Goal: Task Accomplishment & Management: Manage account settings

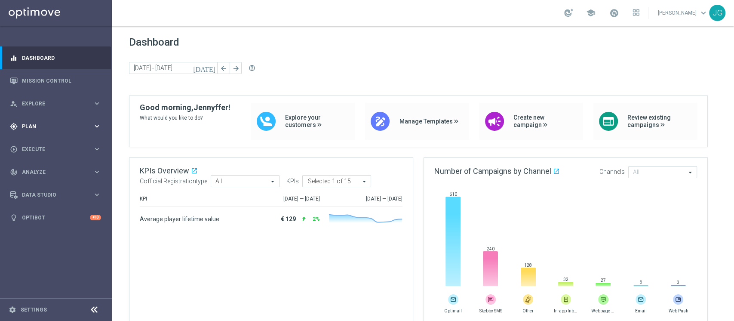
click at [48, 133] on div "gps_fixed Plan keyboard_arrow_right" at bounding box center [55, 126] width 111 height 23
click at [41, 169] on span "Templates" at bounding box center [54, 169] width 62 height 5
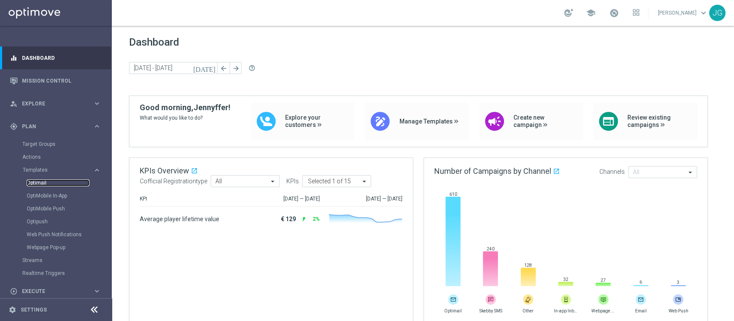
click at [35, 183] on link "Optimail" at bounding box center [58, 182] width 63 height 7
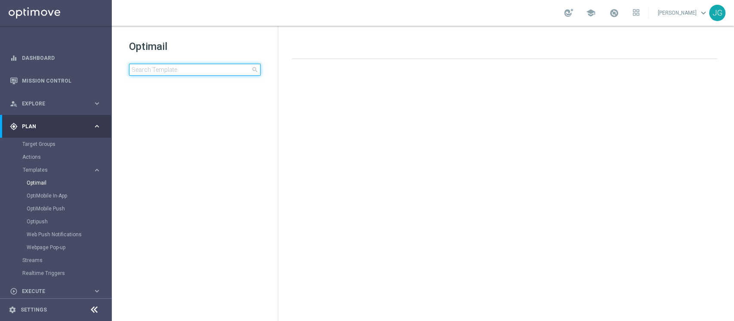
click at [185, 70] on input at bounding box center [195, 70] width 132 height 12
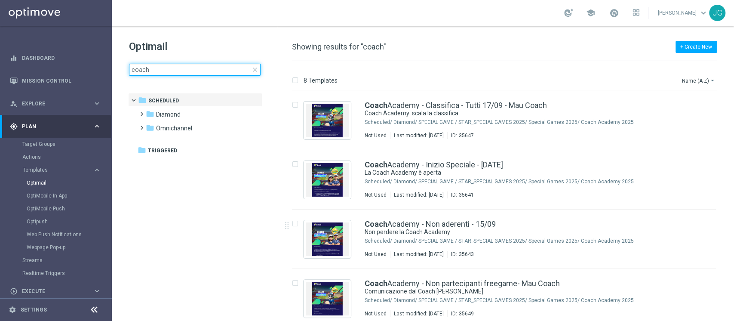
type input "coach"
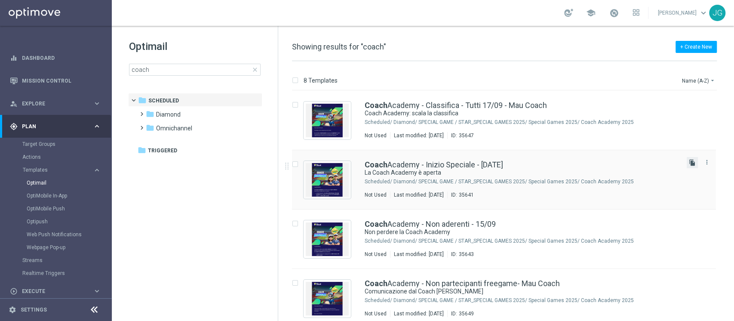
click at [693, 160] on icon "file_copy" at bounding box center [692, 162] width 7 height 7
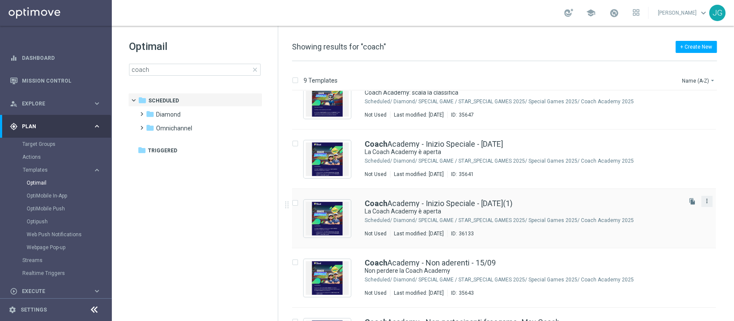
click at [705, 202] on icon "more_vert" at bounding box center [707, 200] width 7 height 7
click at [665, 211] on div "Move" at bounding box center [671, 210] width 52 height 6
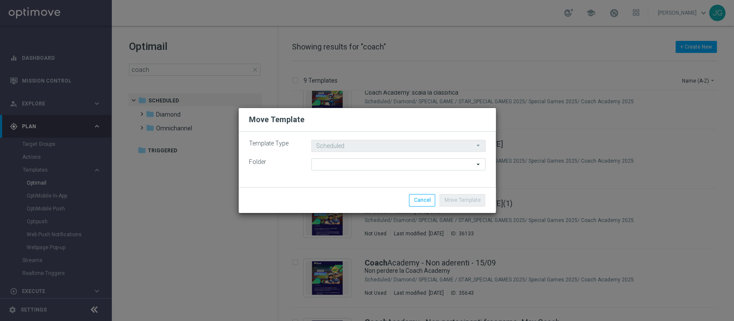
type input "Coach Academy 2025"
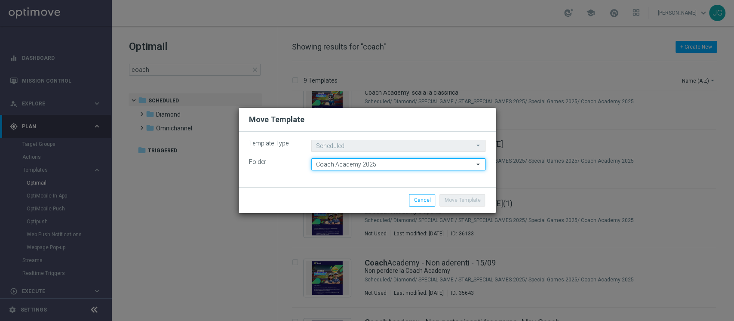
click at [390, 166] on input "Coach Academy 2025" at bounding box center [398, 164] width 174 height 12
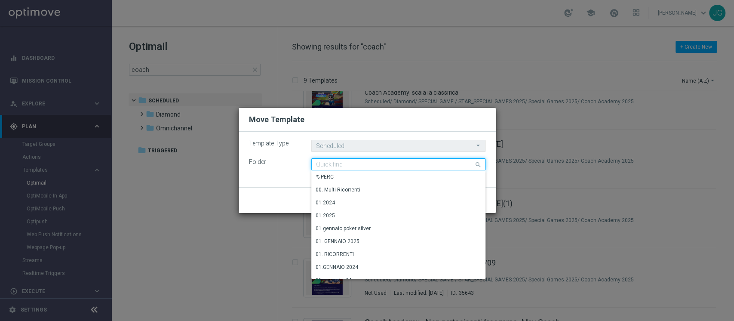
click at [390, 166] on input at bounding box center [398, 164] width 174 height 12
click at [332, 173] on div "Template Type Scheduled Scheduled arrow_drop_down Drag here to set row groups D…" at bounding box center [367, 159] width 257 height 55
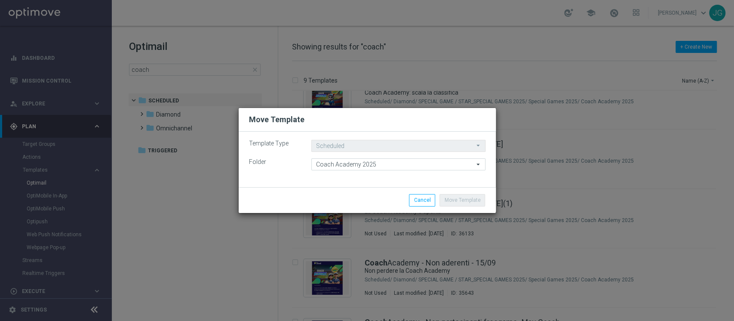
click at [341, 176] on div "Template Type Scheduled Scheduled arrow_drop_down Drag here to set row groups D…" at bounding box center [367, 159] width 257 height 55
click at [257, 181] on div "Template Type Scheduled Scheduled arrow_drop_down Drag here to set row groups D…" at bounding box center [367, 159] width 257 height 55
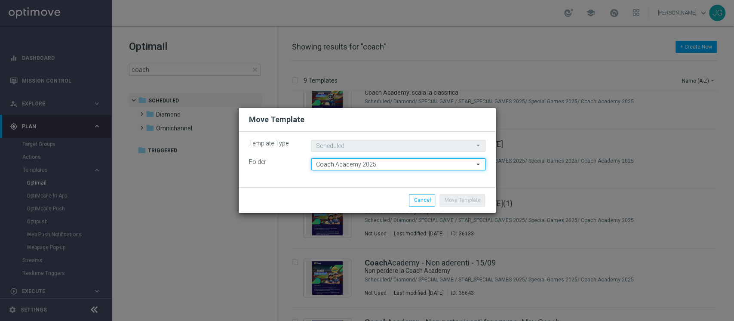
click at [381, 167] on input "Coach Academy 2025" at bounding box center [398, 164] width 174 height 12
type input "Omnichannel"
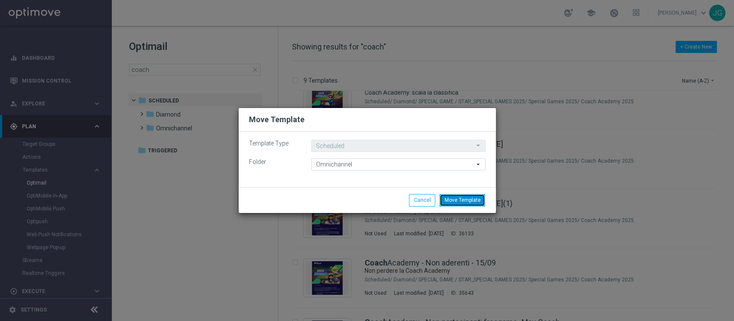
click at [458, 203] on button "Move Template" at bounding box center [463, 200] width 46 height 12
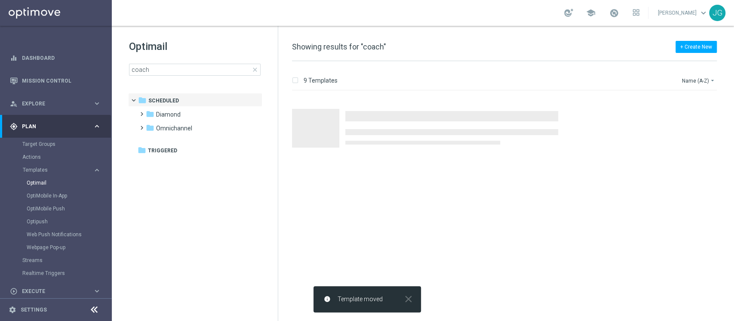
scroll to position [0, 0]
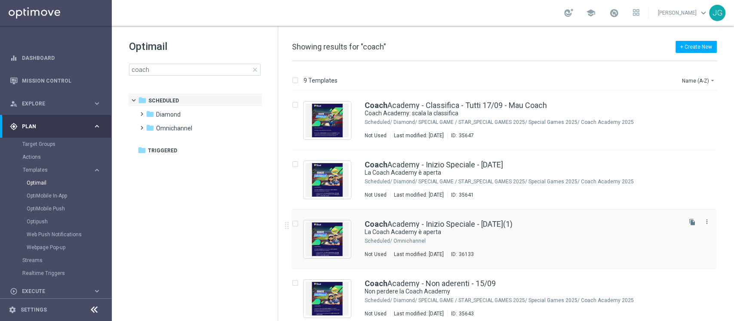
click at [490, 239] on div "Omnichannel" at bounding box center [537, 240] width 287 height 7
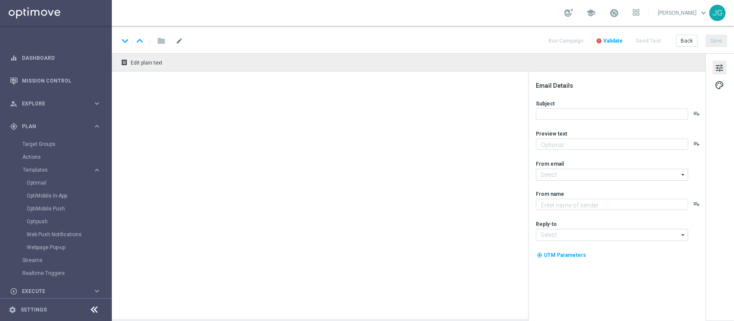
type input "Coach Academy - Inizio Speciale - 12/09/2025(1)"
type textarea "Mettiti alla prova e ottieni bonus esclusivi"
type textarea "Sisal"
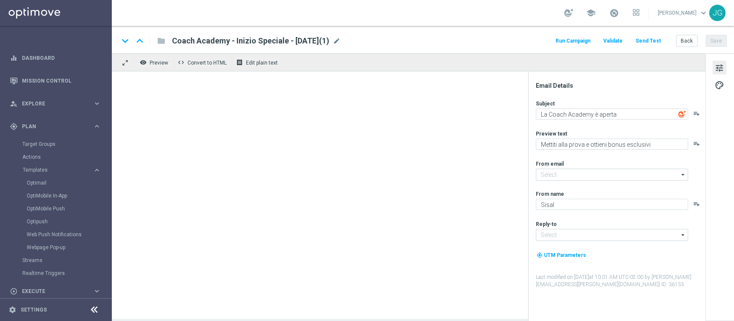
type input "[EMAIL_ADDRESS][DOMAIN_NAME]"
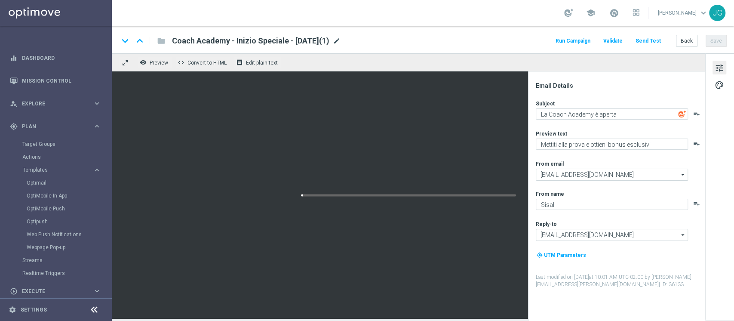
click at [341, 42] on span "mode_edit" at bounding box center [337, 41] width 8 height 8
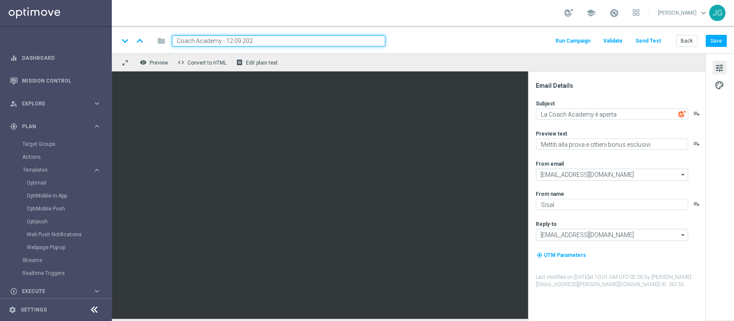
type input "Coach Academy - [DATE]"
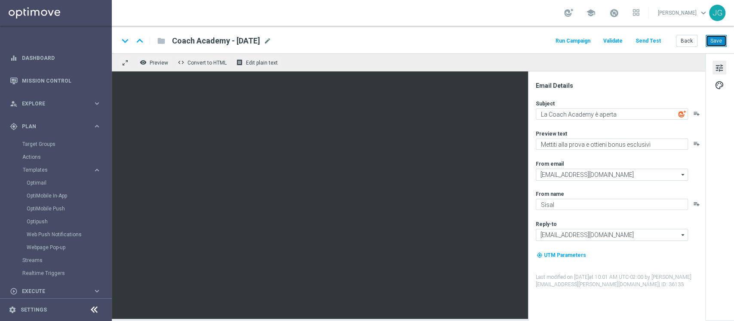
click at [720, 41] on button "Save" at bounding box center [716, 41] width 21 height 12
click at [612, 13] on span at bounding box center [614, 12] width 9 height 9
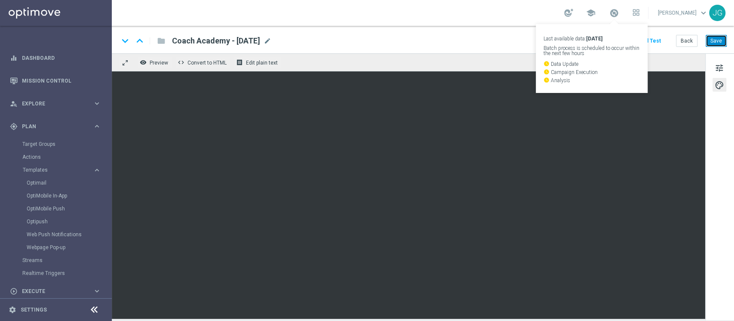
click at [722, 42] on button "Save" at bounding box center [716, 41] width 21 height 12
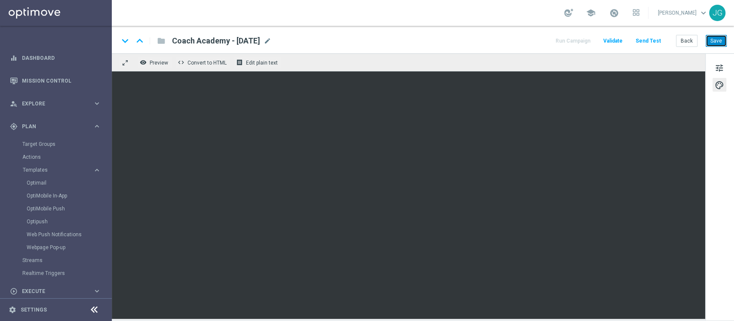
click at [719, 41] on button "Save" at bounding box center [716, 41] width 21 height 12
click at [712, 39] on button "Save" at bounding box center [716, 41] width 21 height 12
click at [720, 71] on span "tune" at bounding box center [719, 67] width 9 height 11
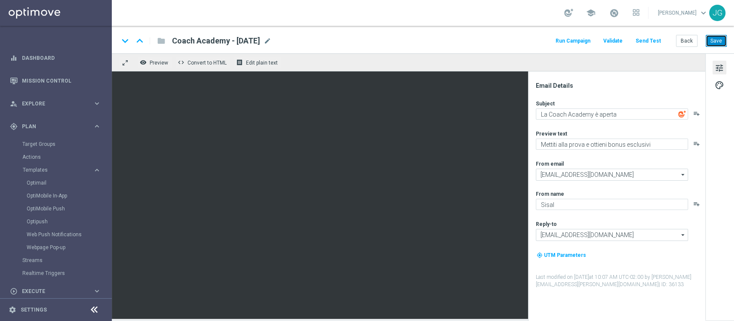
click at [720, 40] on button "Save" at bounding box center [716, 41] width 21 height 12
click at [718, 39] on button "Save" at bounding box center [716, 41] width 21 height 12
click at [721, 40] on button "Save" at bounding box center [716, 41] width 21 height 12
click at [718, 41] on button "Save" at bounding box center [716, 41] width 21 height 12
click at [271, 43] on span "mode_edit" at bounding box center [268, 41] width 8 height 8
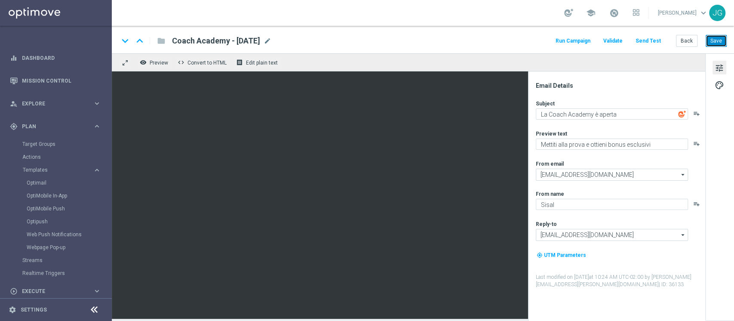
click at [714, 41] on button "Save" at bounding box center [716, 41] width 21 height 12
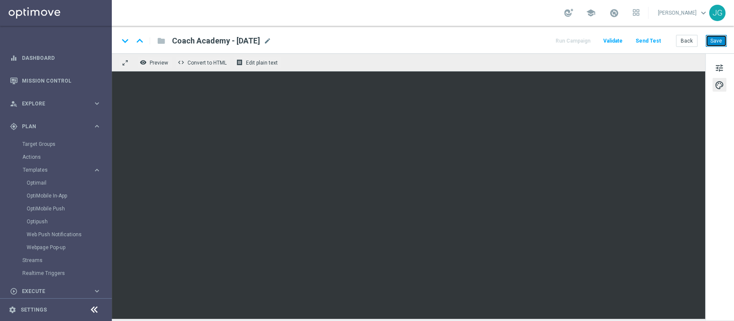
click at [716, 43] on button "Save" at bounding box center [716, 41] width 21 height 12
click at [610, 12] on span at bounding box center [614, 12] width 9 height 9
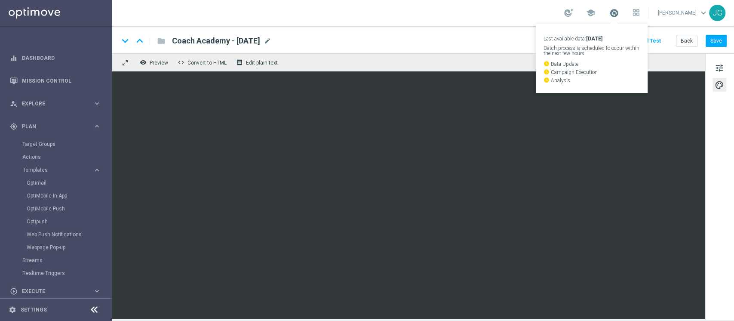
click at [610, 12] on span at bounding box center [614, 12] width 9 height 9
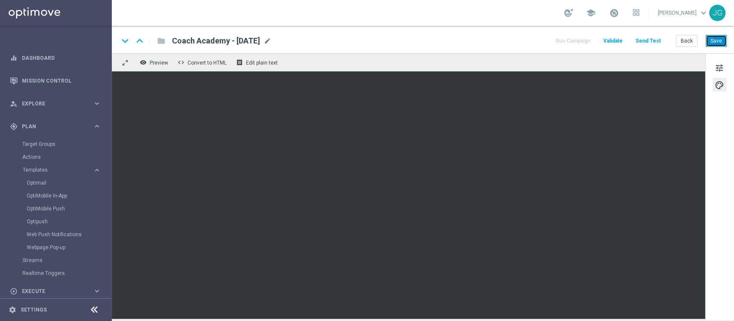
click at [716, 37] on button "Save" at bounding box center [716, 41] width 21 height 12
click at [718, 38] on button "Save" at bounding box center [716, 41] width 21 height 12
click at [720, 45] on button "Save" at bounding box center [716, 41] width 21 height 12
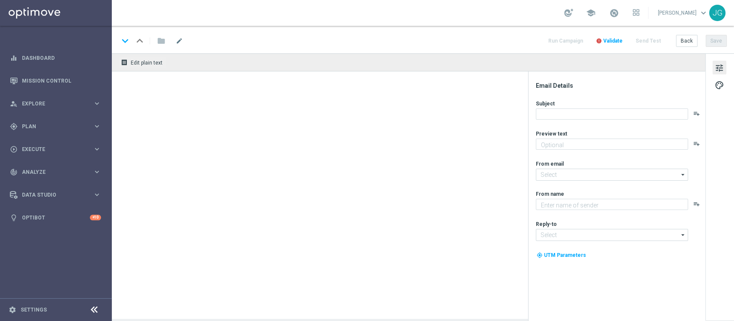
type textarea "Mettiti alla prova e ottieni bonus esclusivi"
type input "[EMAIL_ADDRESS][DOMAIN_NAME]"
type textarea "Sisal"
type input "[EMAIL_ADDRESS][DOMAIN_NAME]"
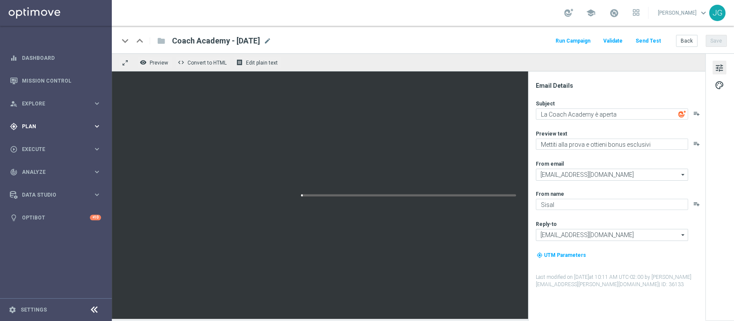
click at [58, 126] on span "Plan" at bounding box center [57, 126] width 71 height 5
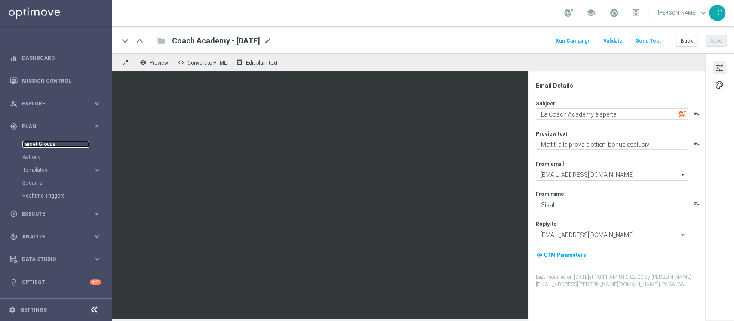
click at [45, 145] on link "Target Groups" at bounding box center [55, 144] width 67 height 7
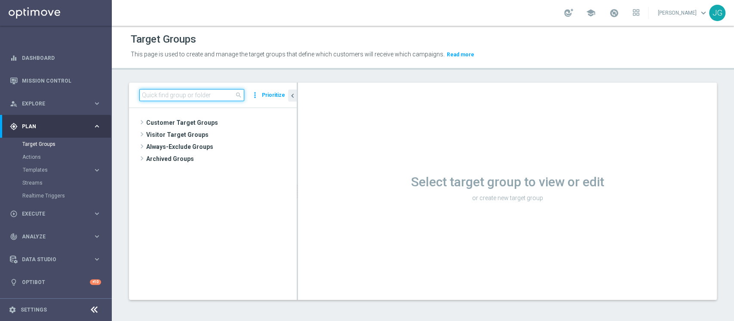
click at [173, 95] on input at bounding box center [191, 95] width 105 height 12
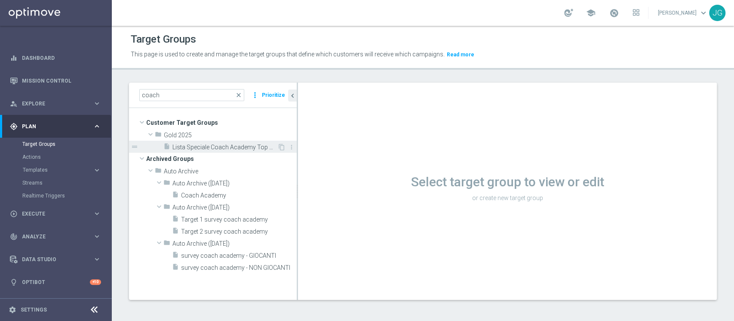
click at [213, 144] on span "Lista Speciale Coach Academy Top Master" at bounding box center [225, 147] width 105 height 7
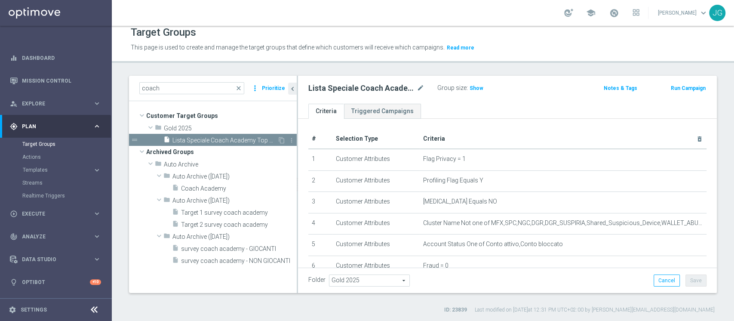
click at [229, 138] on span "Lista Speciale Coach Academy Top Master" at bounding box center [225, 140] width 105 height 7
click at [251, 138] on span "Lista Speciale Coach Academy Top Master" at bounding box center [225, 140] width 105 height 7
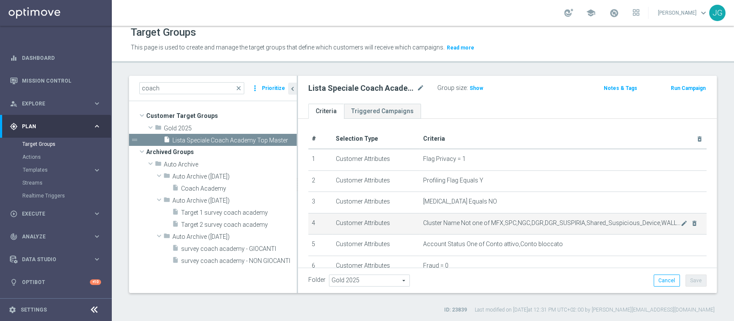
scroll to position [124, 0]
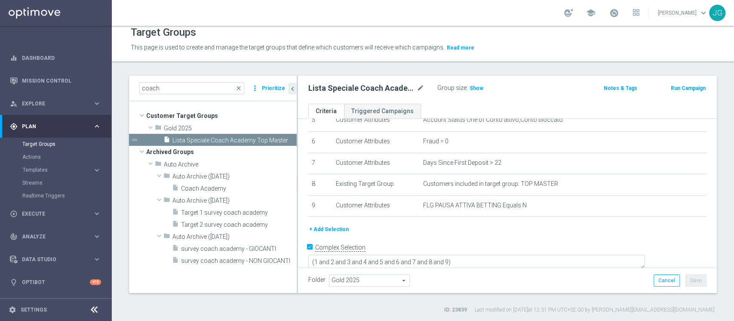
click at [404, 88] on h2 "Lista Speciale Coach Academy Top Master" at bounding box center [361, 88] width 107 height 10
drag, startPoint x: 308, startPoint y: 90, endPoint x: 422, endPoint y: 93, distance: 114.0
click at [422, 93] on div "Lista Speciale Coach Academy Top Master mode_edit" at bounding box center [372, 88] width 129 height 12
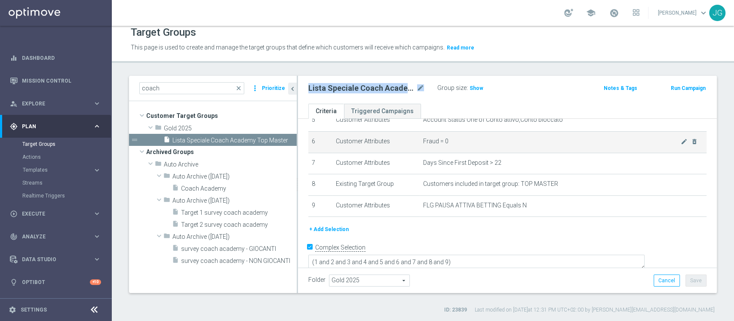
copy div "Lista Speciale Coach Academy Top Master mode_edit"
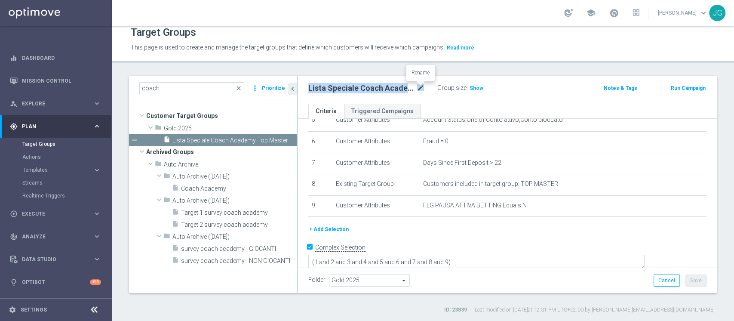
click at [420, 89] on icon "mode_edit" at bounding box center [421, 88] width 8 height 10
click at [504, 105] on ul "Criteria Triggered Campaigns" at bounding box center [507, 111] width 419 height 15
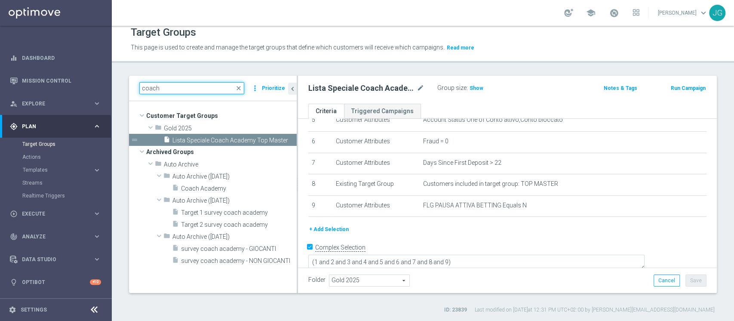
click at [207, 86] on input "coach" at bounding box center [191, 88] width 105 height 12
type input "c"
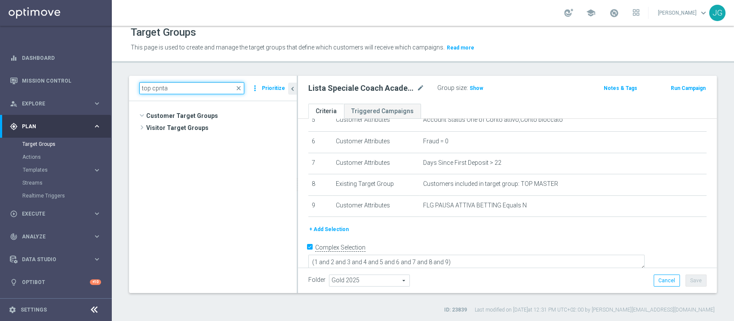
scroll to position [28001, 0]
type input "t"
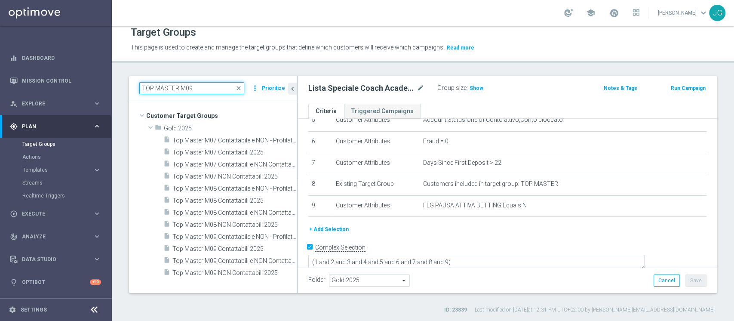
scroll to position [0, 0]
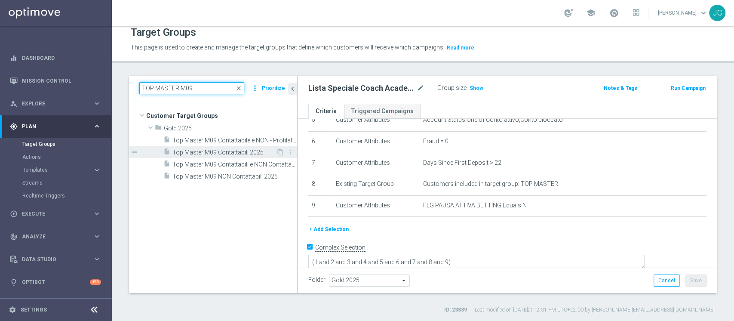
type input "TOP MASTER M09"
click at [231, 151] on span "Top Master M09 Contattabili 2025" at bounding box center [225, 152] width 104 height 7
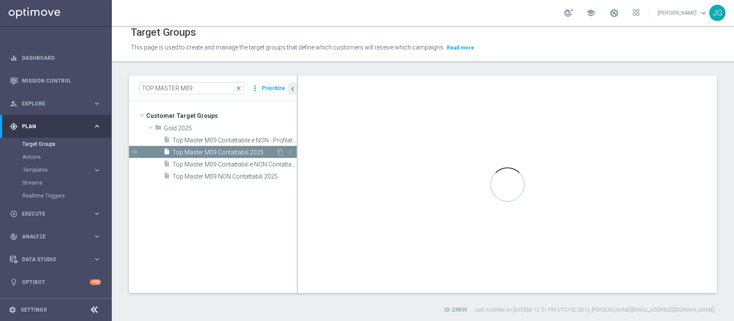
type textarea "(1 and 2 and 3 and 4 and 5 and 6 and 7 and 8 and 9 and 10 and 11 and 12)"
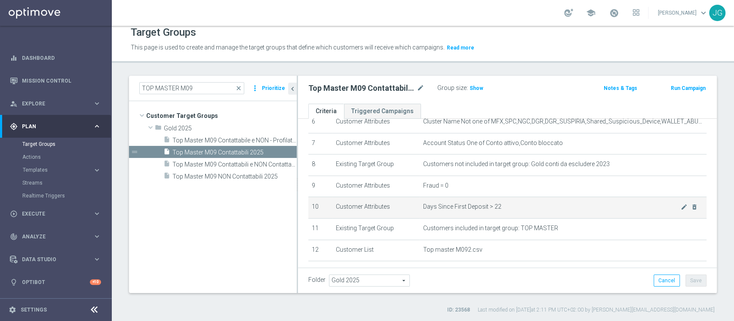
scroll to position [203, 0]
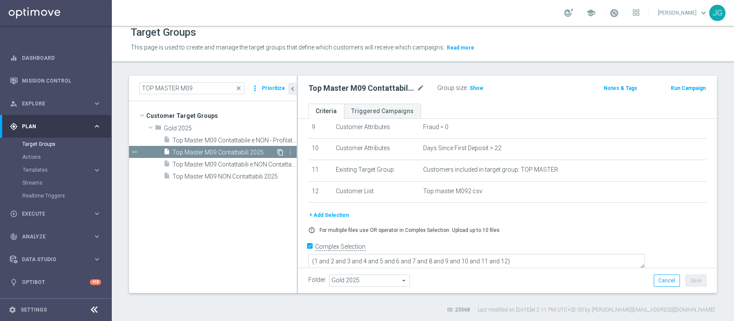
click at [280, 151] on icon "content_copy" at bounding box center [280, 152] width 7 height 7
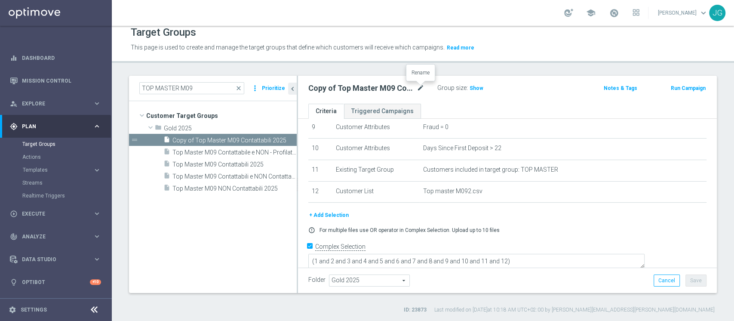
click at [418, 89] on icon "mode_edit" at bounding box center [421, 88] width 8 height 10
click at [326, 86] on input "DEM- Lista Speciale Coach Academy Top Master" at bounding box center [366, 89] width 116 height 12
type input "DEM- Speciale Coach Academy Top Master"
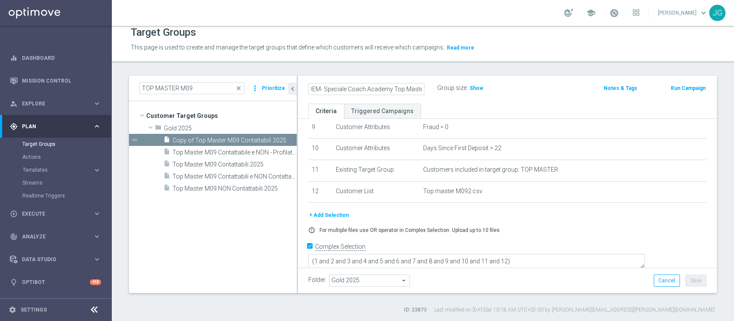
click at [460, 94] on div "Group size : Show" at bounding box center [481, 88] width 86 height 13
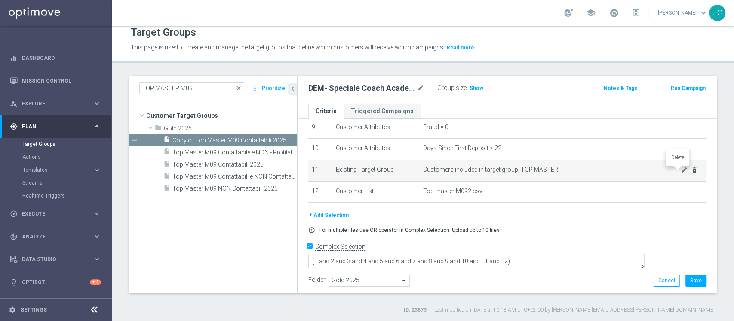
click at [691, 170] on icon "delete_forever" at bounding box center [694, 169] width 7 height 7
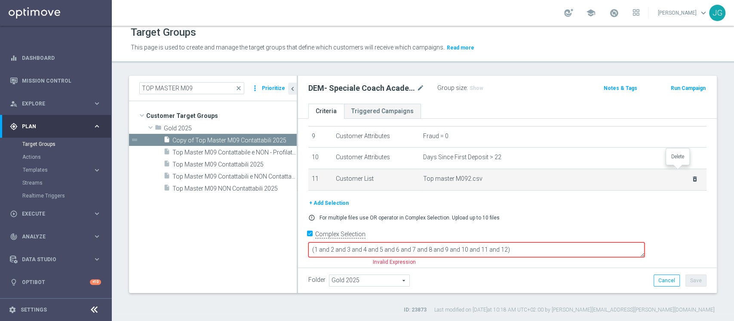
scroll to position [182, 0]
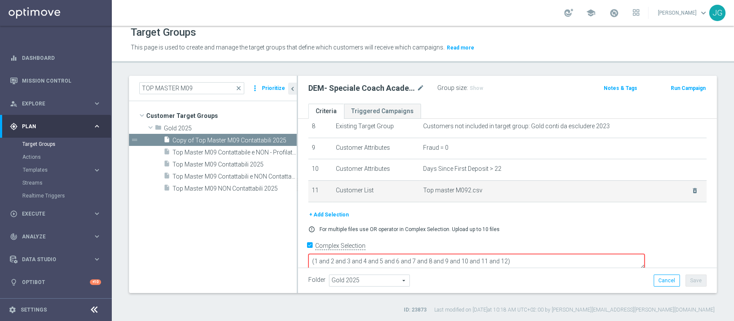
click at [682, 191] on td "Top master M092.csv delete_forever" at bounding box center [563, 191] width 287 height 22
click at [692, 191] on icon "delete_forever" at bounding box center [695, 190] width 7 height 7
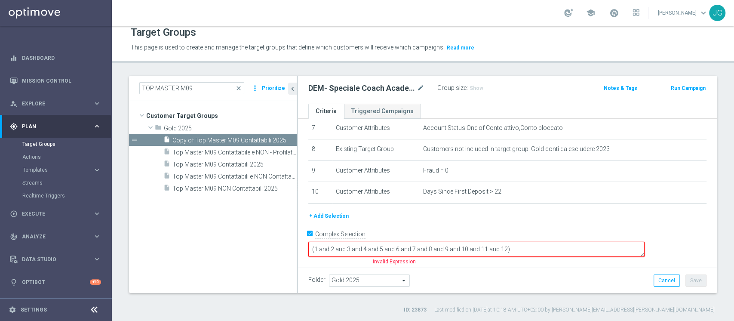
scroll to position [147, 0]
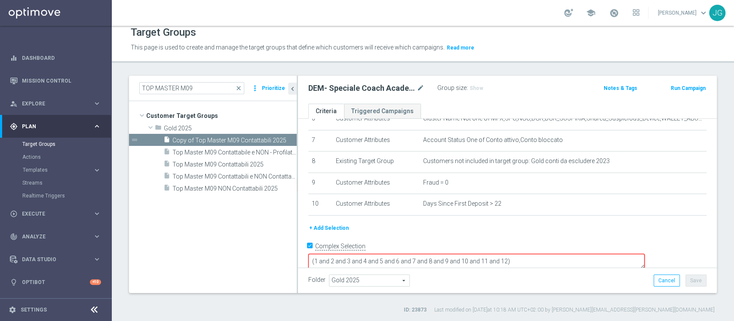
click at [318, 229] on button "+ Add Selection" at bounding box center [328, 227] width 41 height 9
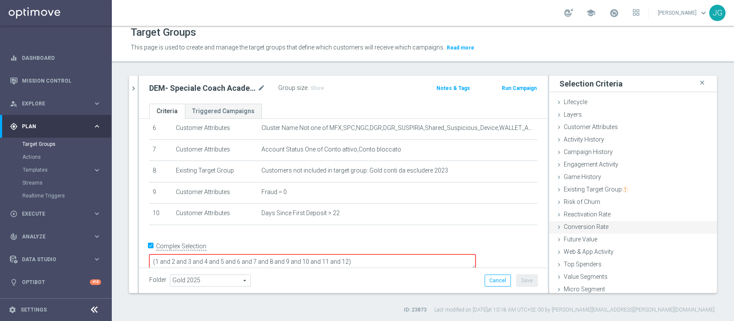
scroll to position [16, 0]
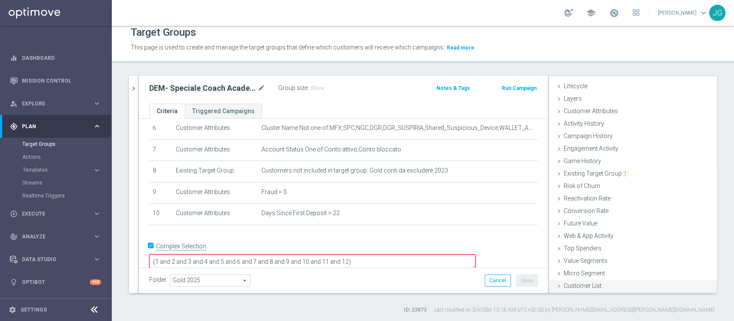
click at [564, 284] on span "Customer List" at bounding box center [583, 285] width 38 height 7
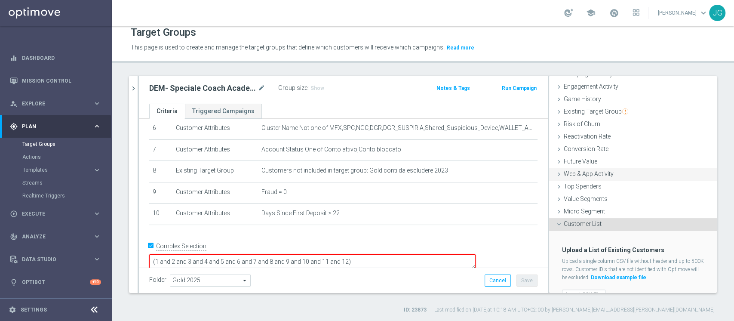
scroll to position [93, 0]
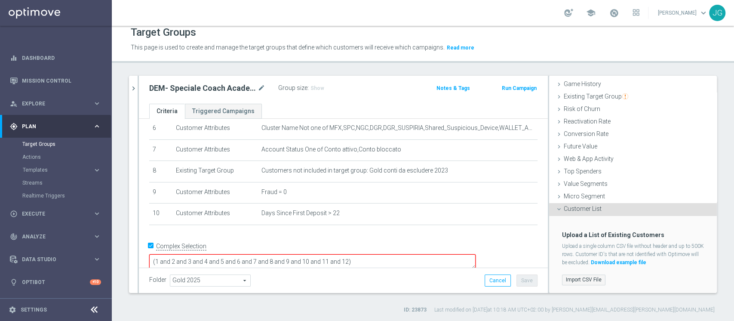
click at [568, 279] on label "Import CSV File" at bounding box center [583, 279] width 43 height 11
click at [0, 0] on input "Import CSV File" at bounding box center [0, 0] width 0 height 0
click at [584, 93] on span "Existing Target Group" at bounding box center [596, 96] width 65 height 7
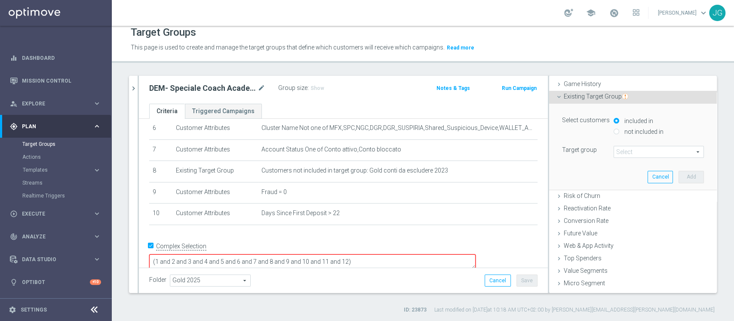
click at [616, 154] on span at bounding box center [658, 151] width 89 height 11
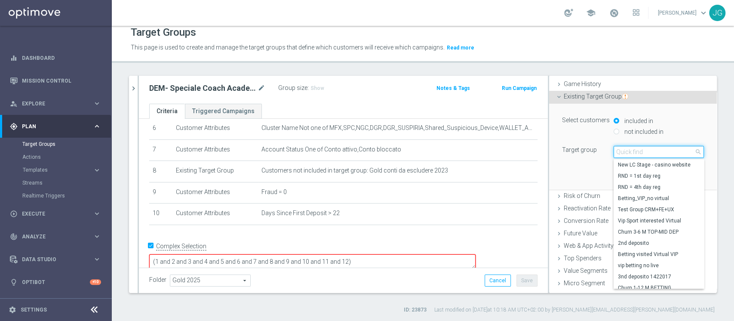
click at [616, 154] on input "search" at bounding box center [659, 152] width 90 height 12
paste input "Lista Speciale Coach Academy Top Master"
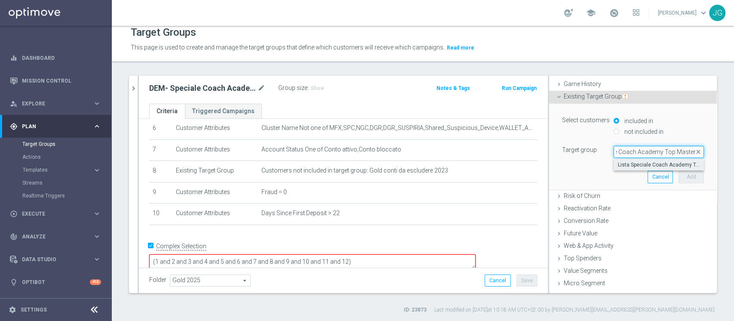
type input "Lista Speciale Coach Academy Top Master"
click at [642, 162] on span "Lista Speciale Coach Academy Top Master" at bounding box center [659, 164] width 82 height 7
type input "Lista Speciale Coach Academy Top Master"
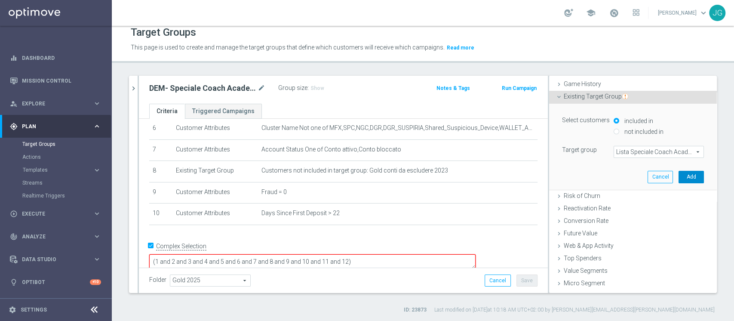
click at [679, 176] on button "Add" at bounding box center [691, 177] width 25 height 12
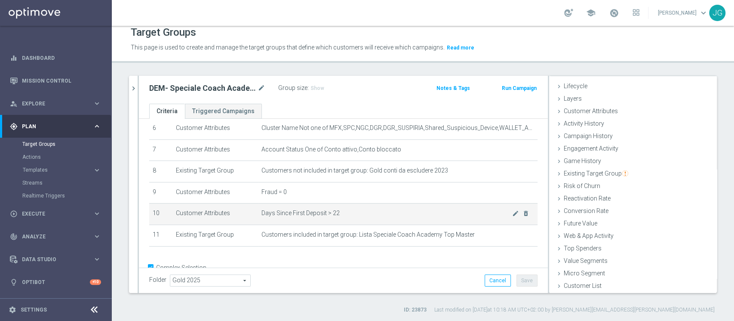
scroll to position [159, 0]
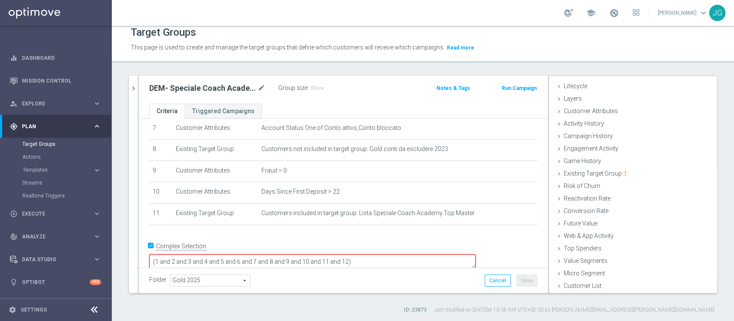
click at [407, 254] on textarea "(1 and 2 and 3 and 4 and 5 and 6 and 7 and 8 and 9 and 10 and 11 and 12)" at bounding box center [312, 261] width 327 height 15
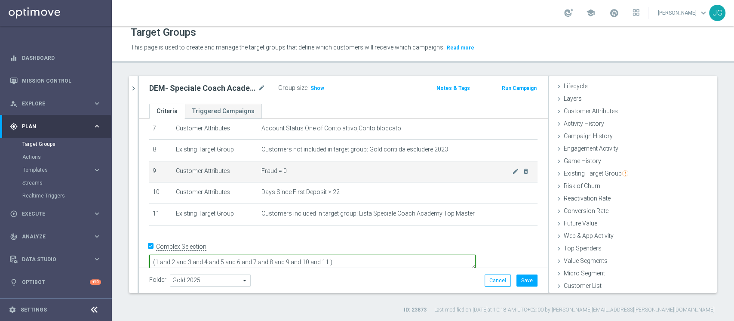
scroll to position [155, 0]
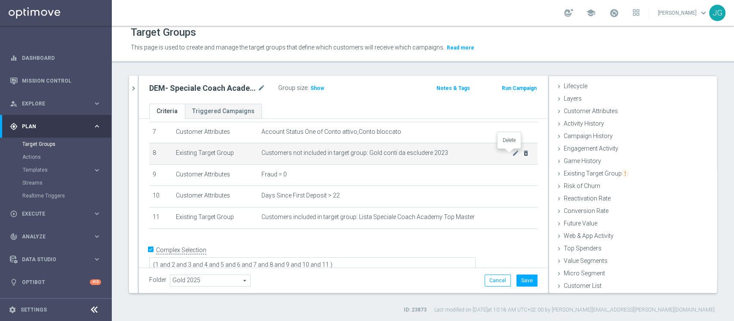
click at [523, 154] on icon "delete_forever" at bounding box center [526, 153] width 7 height 7
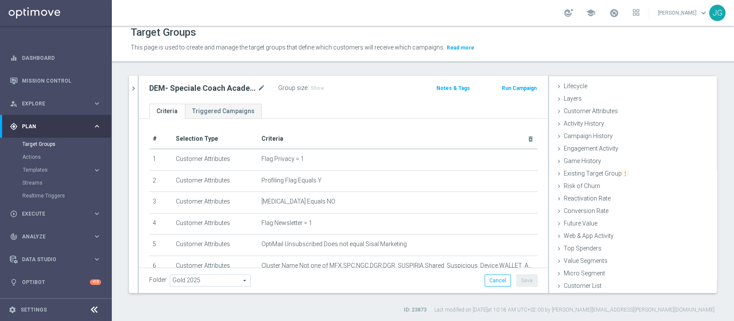
scroll to position [138, 0]
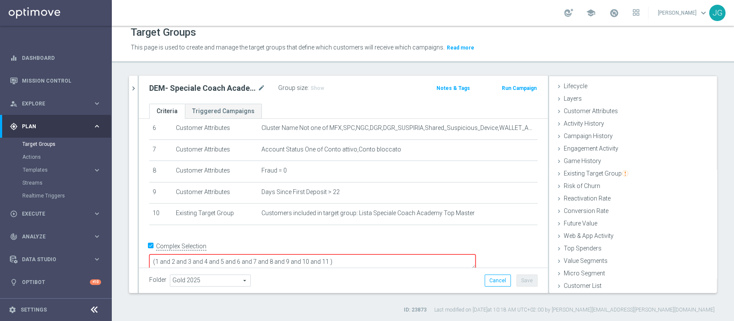
click at [389, 254] on textarea "(1 and 2 and 3 and 4 and 5 and 6 and 7 and 8 and 9 and 10 and 11 )" at bounding box center [312, 261] width 327 height 15
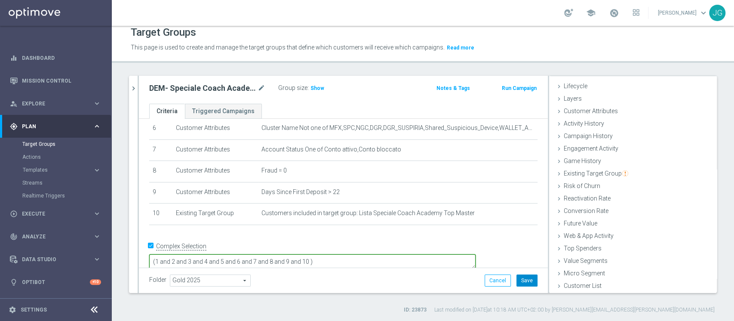
type textarea "(1 and 2 and 3 and 4 and 5 and 6 and 7 and 8 and 9 and 10 )"
click at [524, 277] on button "Save" at bounding box center [527, 280] width 21 height 12
click at [317, 88] on span "Show" at bounding box center [318, 88] width 14 height 6
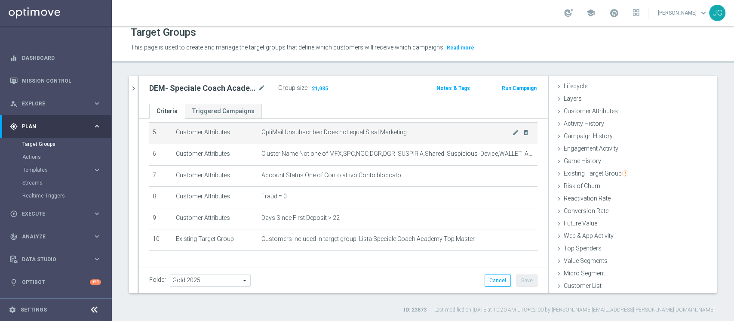
scroll to position [128, 0]
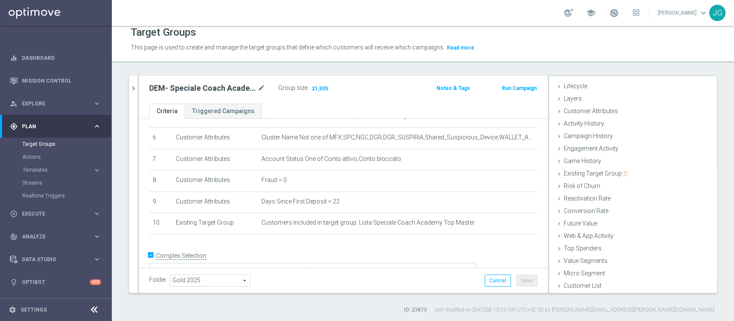
click at [445, 284] on div "Folder Gold 2025 Gold 2025 arrow_drop_down search Cancel Save Saving..." at bounding box center [343, 280] width 388 height 12
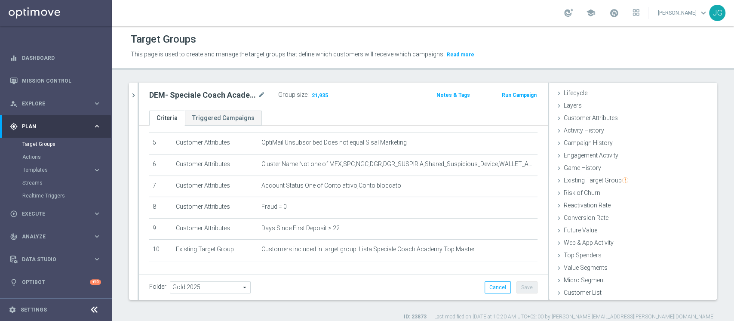
scroll to position [137, 0]
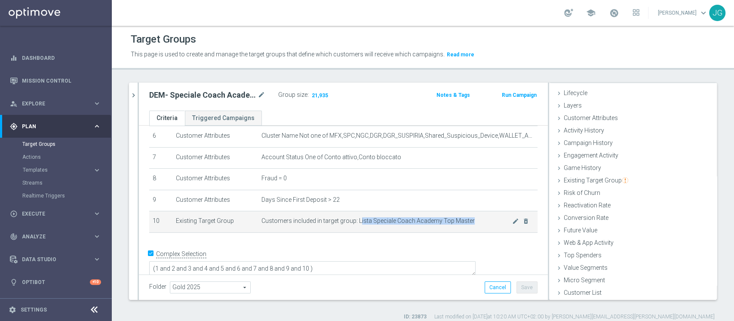
drag, startPoint x: 354, startPoint y: 221, endPoint x: 468, endPoint y: 225, distance: 114.1
click at [468, 225] on span "Customers included in target group: Lista Speciale Coach Academy Top Master" at bounding box center [387, 220] width 251 height 7
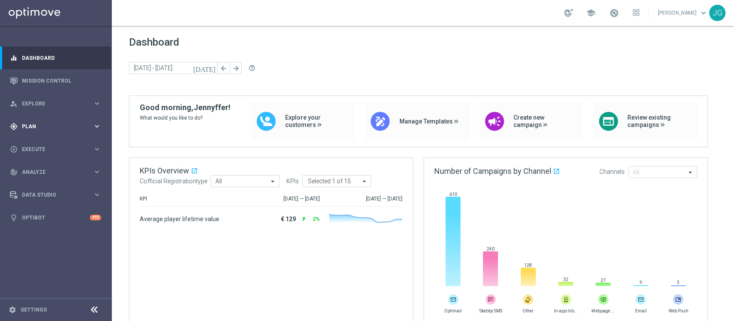
click at [62, 130] on div "gps_fixed Plan keyboard_arrow_right" at bounding box center [55, 126] width 111 height 23
click at [40, 145] on link "Target Groups" at bounding box center [55, 144] width 67 height 7
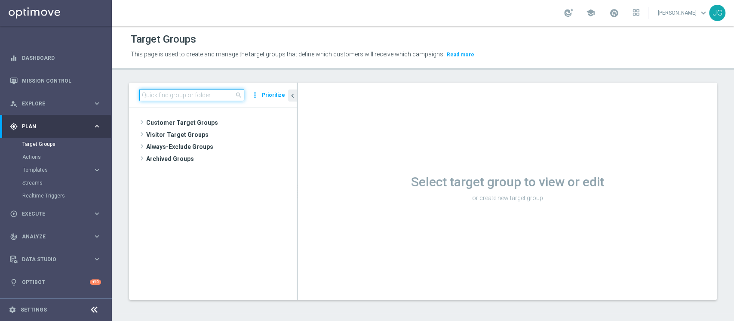
click at [191, 95] on input at bounding box center [191, 95] width 105 height 12
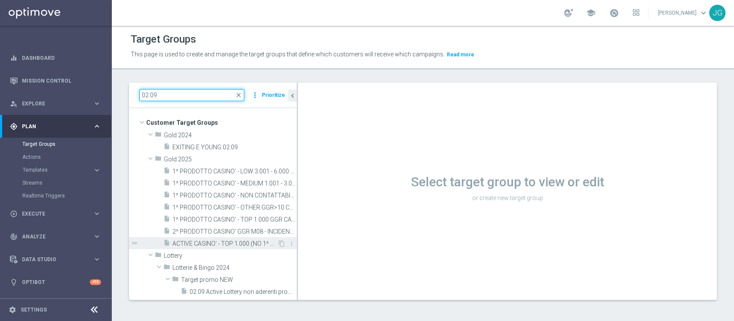
type input "02.09"
click at [210, 241] on span "ACTIVE CASINO' - TOP 1.000 (NO 1^ PRODOTTO CASINO' PER GGR M08) CONTATTABILI E …" at bounding box center [225, 243] width 105 height 7
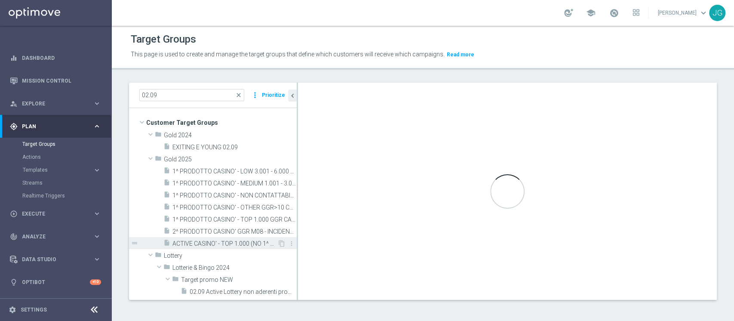
click at [210, 247] on div "insert_drive_file ACTIVE CASINO' - TOP 1.000 (NO 1^ PRODOTTO CASINO' PER GGR M0…" at bounding box center [220, 243] width 114 height 12
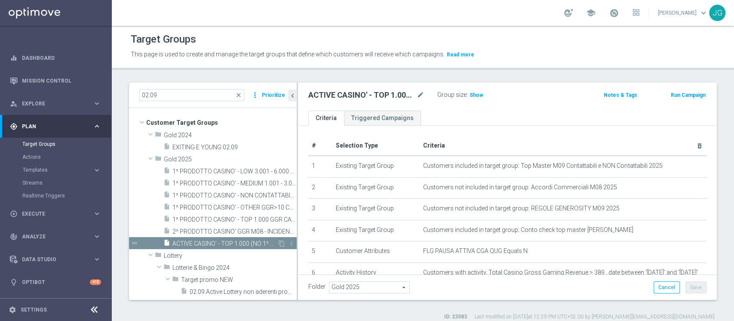
click at [206, 241] on span "ACTIVE CASINO' - TOP 1.000 (NO 1^ PRODOTTO CASINO' PER GGR M08) CONTATTABILI E …" at bounding box center [225, 243] width 105 height 7
click at [278, 243] on icon "content_copy" at bounding box center [281, 243] width 7 height 7
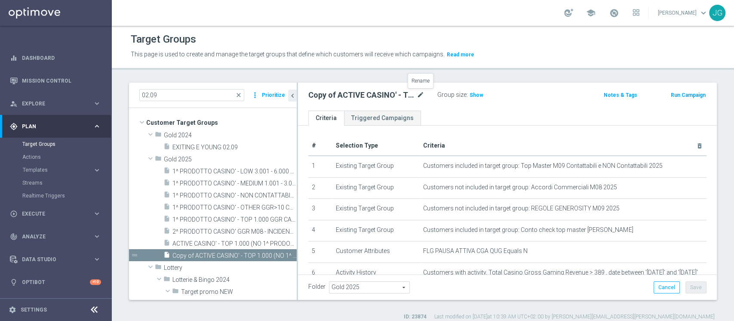
click at [423, 90] on icon "mode_edit" at bounding box center [421, 95] width 8 height 10
type input "ACTIVE CASINO' - TOP 1000 GGR M09 12.09"
click at [483, 119] on ul "Criteria Triggered Campaigns" at bounding box center [507, 118] width 419 height 15
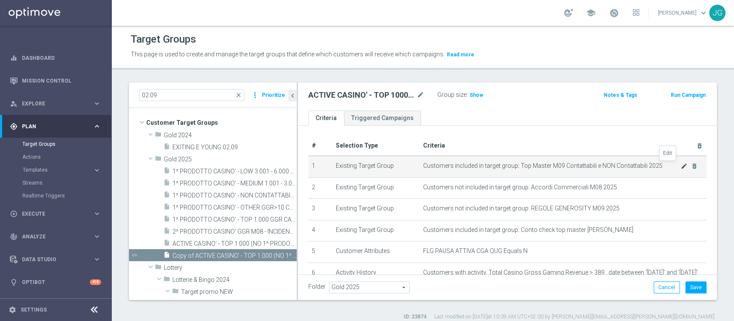
click at [681, 166] on icon "mode_edit" at bounding box center [684, 166] width 7 height 7
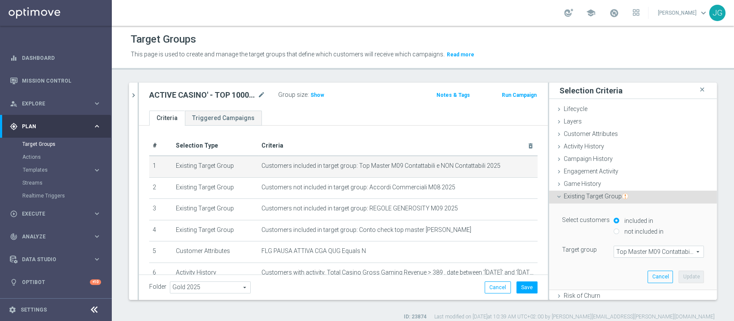
click at [626, 253] on span "Top Master M09 Contattabili e NON Contattabili 2025" at bounding box center [658, 251] width 89 height 11
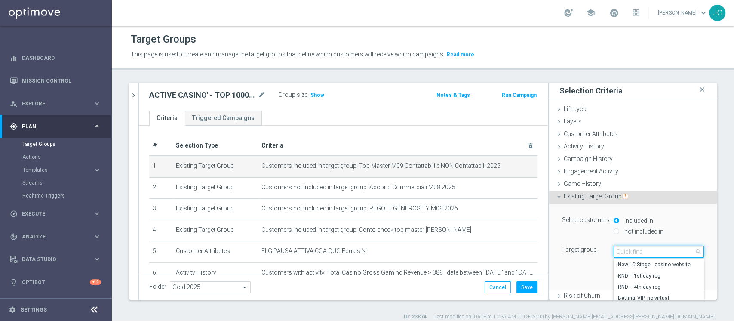
click at [626, 253] on input "search" at bounding box center [659, 252] width 90 height 12
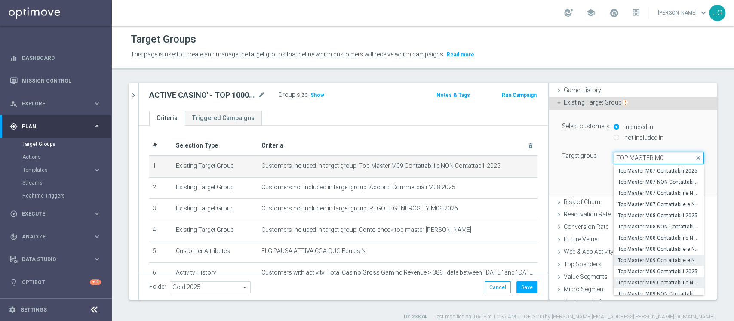
scroll to position [5, 0]
type input "TOP MASTER M0"
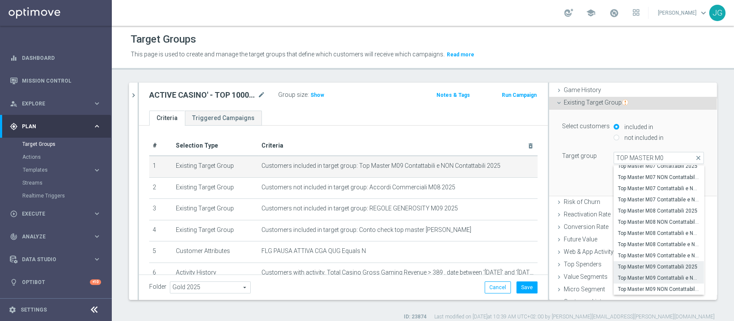
click at [650, 268] on span "Top Master M09 Contattabili 2025" at bounding box center [659, 266] width 82 height 7
type input "Top Master M09 Contattabili 2025"
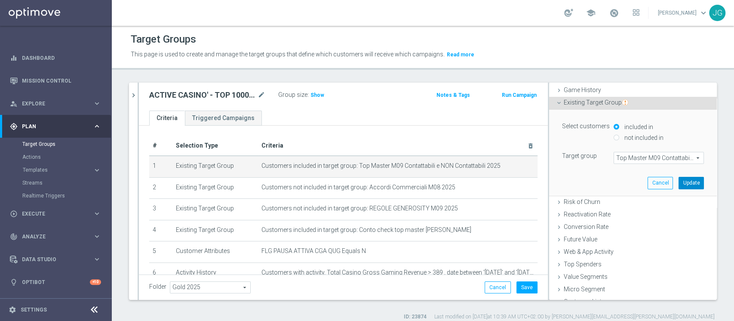
click at [679, 182] on button "Update" at bounding box center [691, 183] width 25 height 12
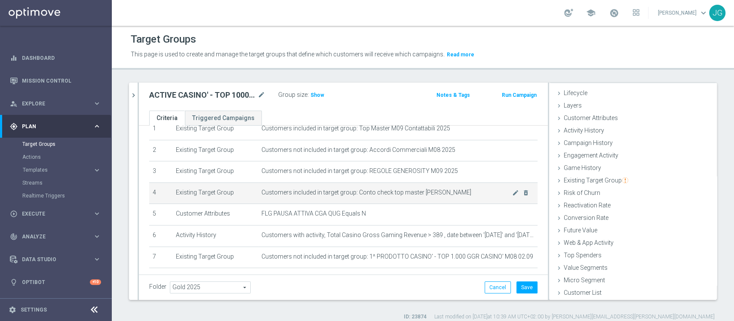
scroll to position [40, 0]
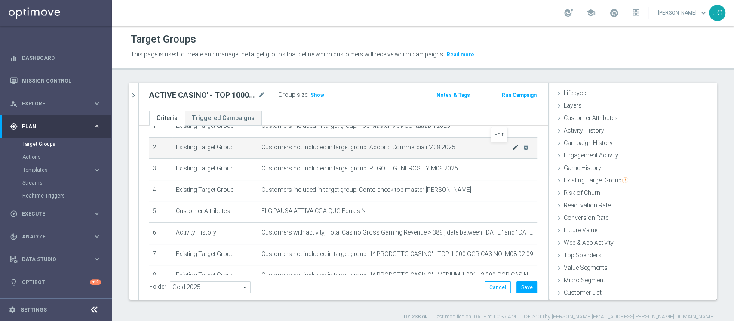
click at [512, 147] on icon "mode_edit" at bounding box center [515, 147] width 7 height 7
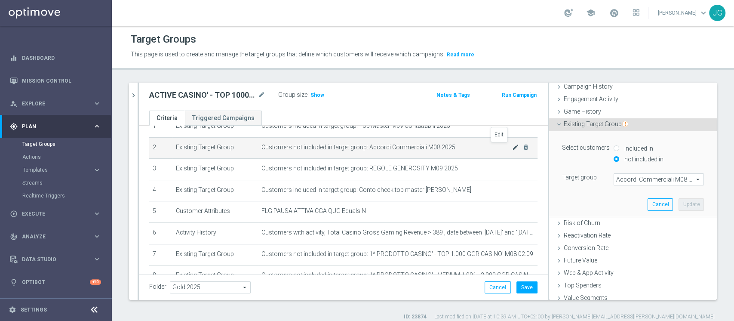
scroll to position [94, 0]
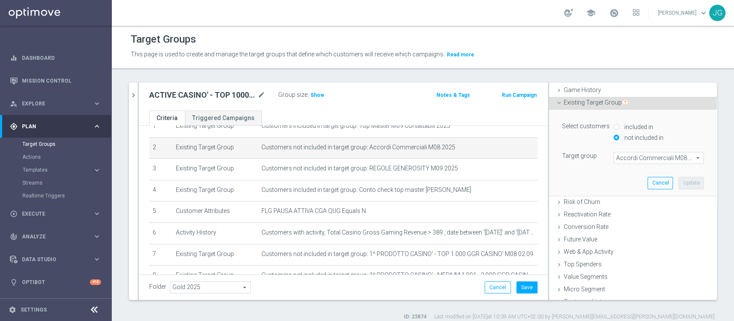
click at [621, 154] on span "Accordi Commerciali M08 2025" at bounding box center [658, 157] width 89 height 11
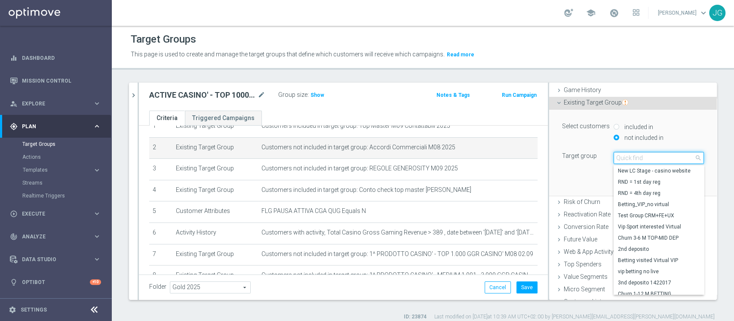
click at [621, 154] on input "search" at bounding box center [659, 158] width 90 height 12
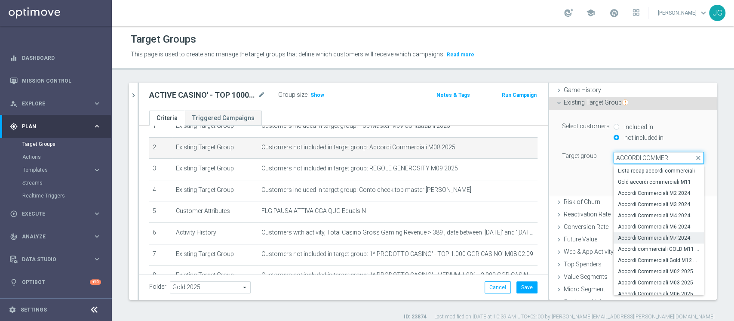
scroll to position [48, 0]
type input "ACCORDI COMMER"
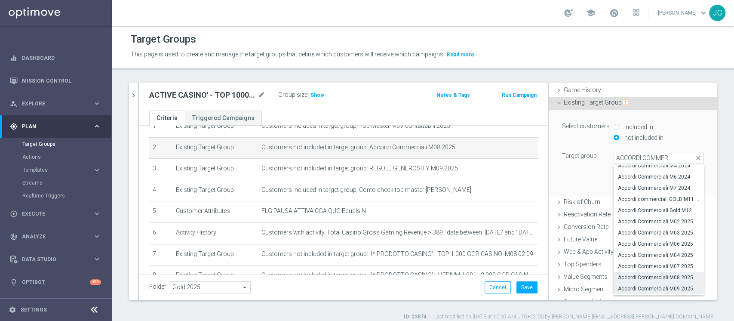
click at [646, 288] on span "Accordi Commerciali M09 2025" at bounding box center [659, 288] width 82 height 7
type input "Accordi Commerciali M09 2025"
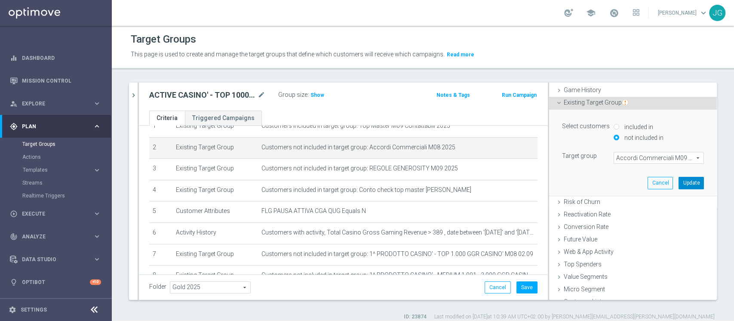
click at [679, 186] on button "Update" at bounding box center [691, 183] width 25 height 12
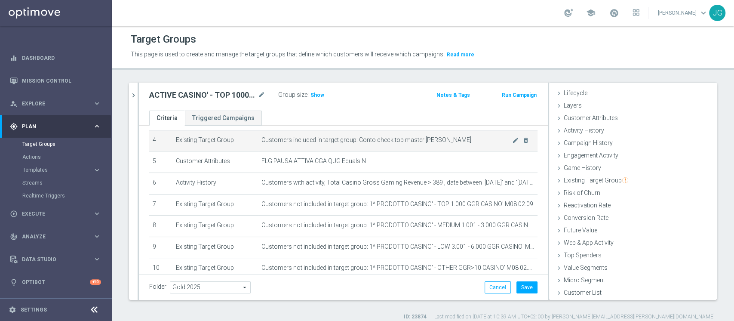
scroll to position [110, 0]
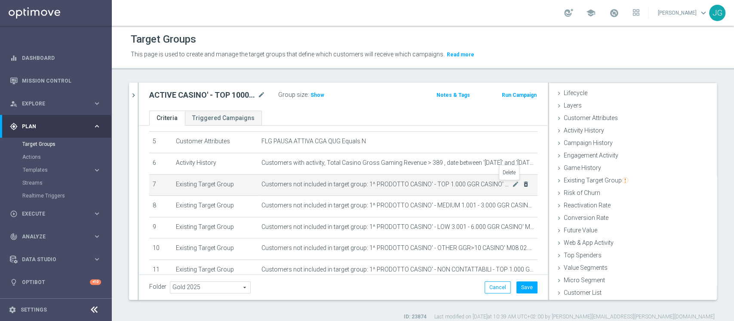
click at [523, 185] on icon "delete_forever" at bounding box center [526, 184] width 7 height 7
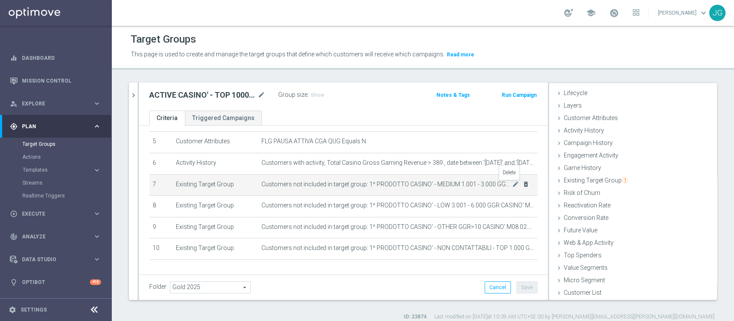
click at [523, 185] on icon "delete_forever" at bounding box center [526, 184] width 7 height 7
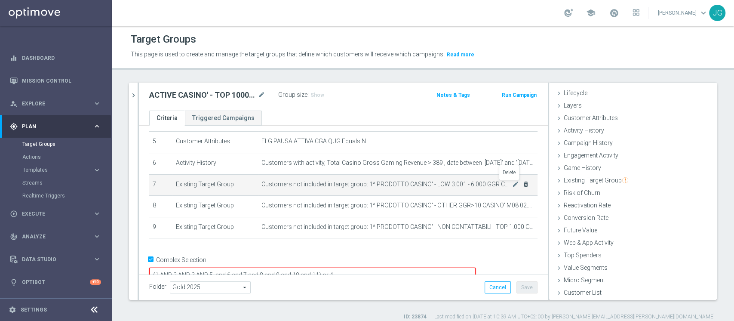
click at [523, 185] on icon "delete_forever" at bounding box center [526, 184] width 7 height 7
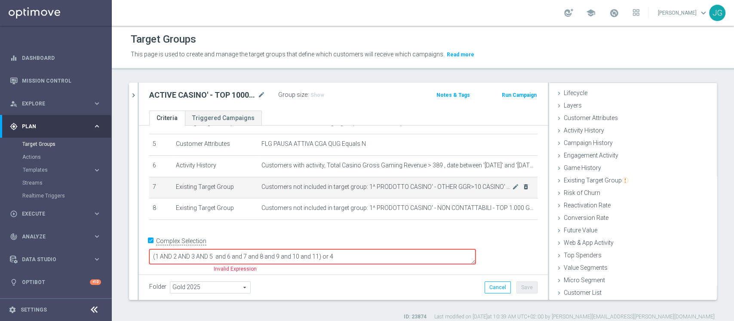
scroll to position [95, 0]
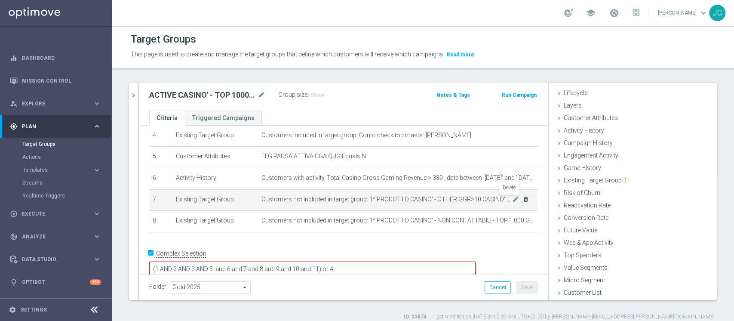
click at [523, 201] on icon "delete_forever" at bounding box center [526, 199] width 7 height 7
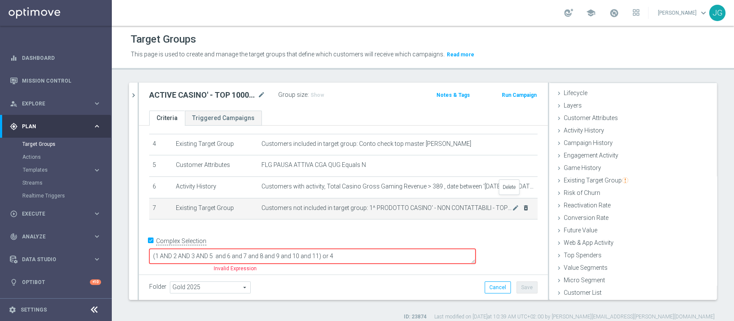
scroll to position [73, 0]
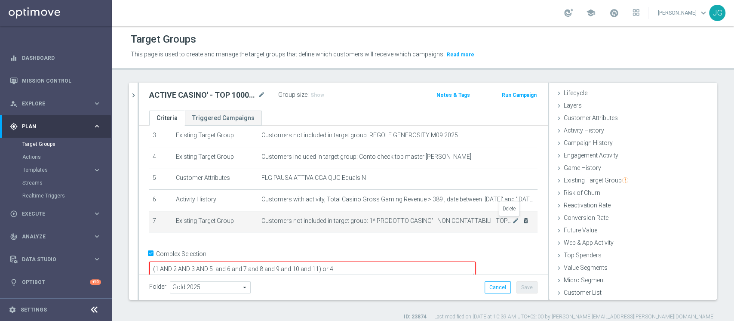
click at [523, 221] on icon "delete_forever" at bounding box center [526, 220] width 7 height 7
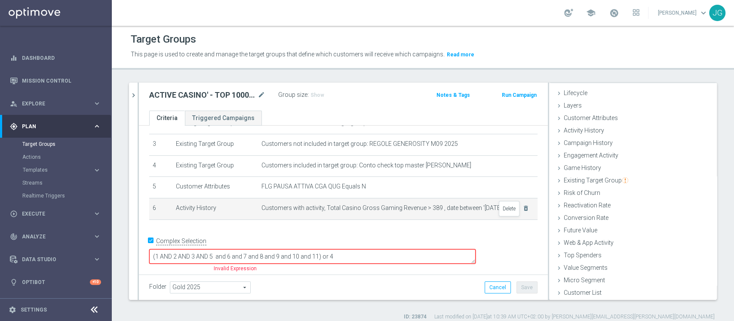
scroll to position [52, 0]
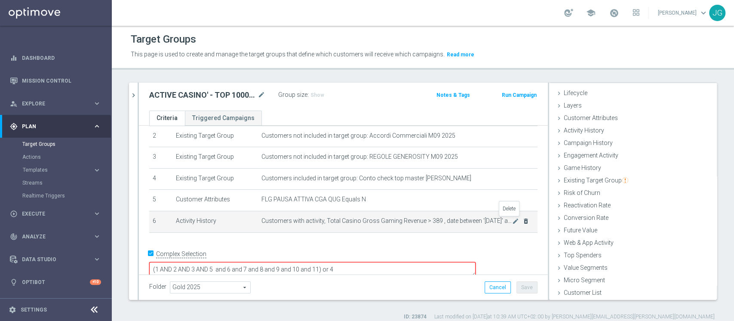
click at [523, 221] on icon "delete_forever" at bounding box center [526, 221] width 7 height 7
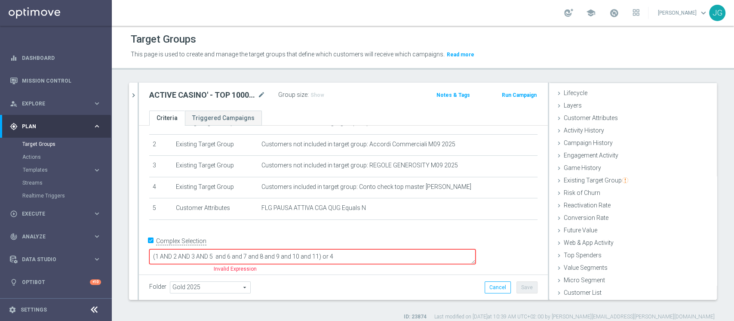
scroll to position [30, 0]
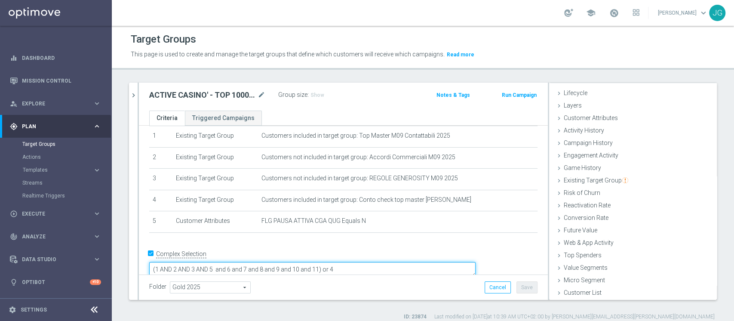
click at [380, 262] on textarea "(1 AND 2 AND 3 AND 5 and 6 and 7 and 8 and 9 and 10 and 11) or 4" at bounding box center [312, 269] width 327 height 15
type textarea "(1 AND 2 AND 3 AND 5 and 6) or 4"
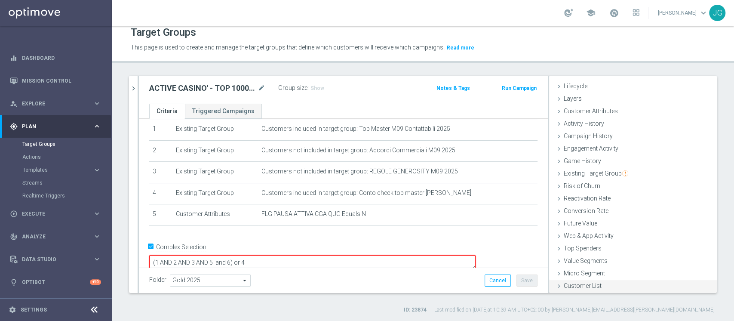
click at [564, 284] on span "Customer List" at bounding box center [583, 285] width 38 height 7
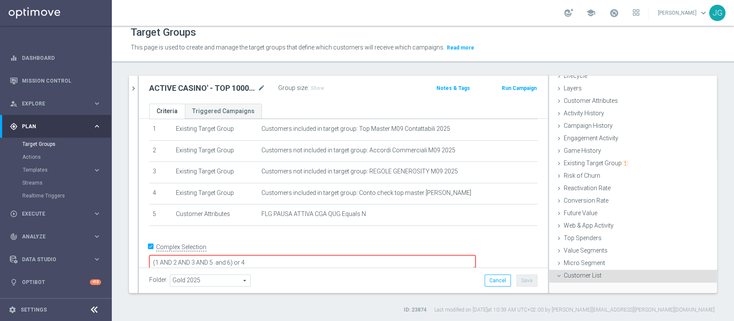
scroll to position [93, 0]
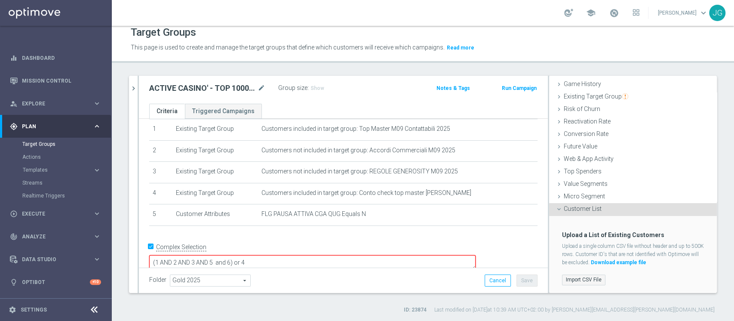
click at [578, 277] on label "Import CSV File" at bounding box center [583, 279] width 43 height 11
click at [0, 0] on input "Import CSV File" at bounding box center [0, 0] width 0 height 0
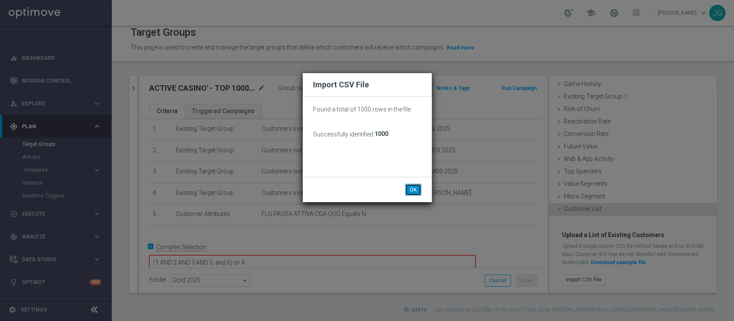
click at [413, 187] on button "OK" at bounding box center [413, 190] width 16 height 12
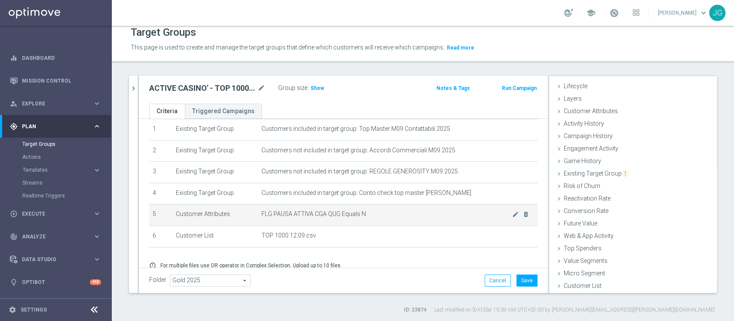
scroll to position [64, 0]
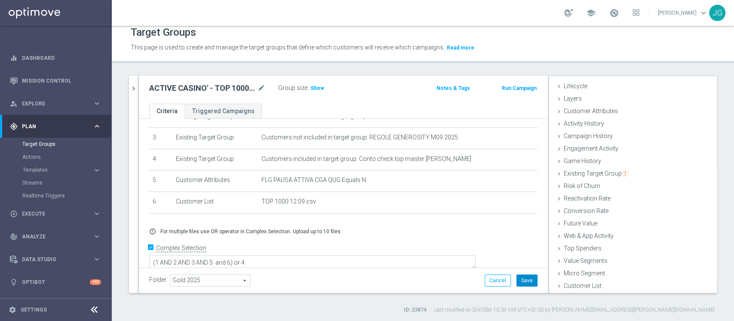
click at [517, 278] on button "Save" at bounding box center [527, 280] width 21 height 12
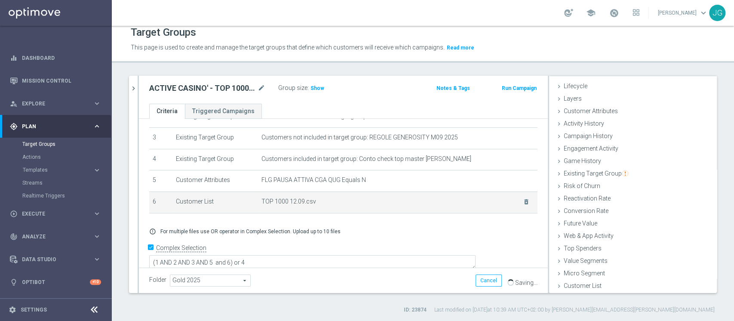
scroll to position [0, 0]
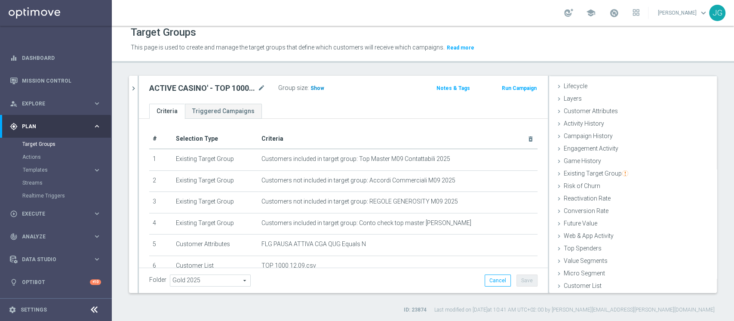
click at [316, 91] on h3 "Show" at bounding box center [317, 87] width 15 height 9
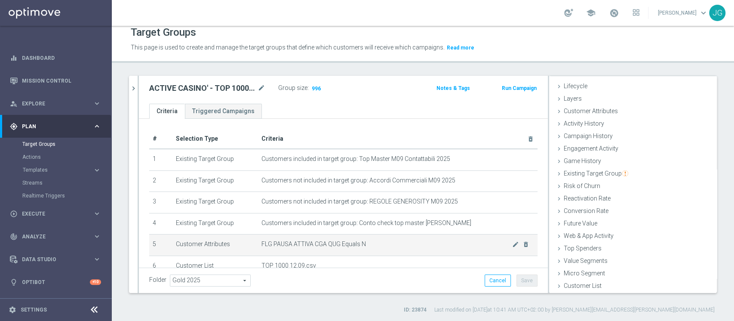
scroll to position [64, 0]
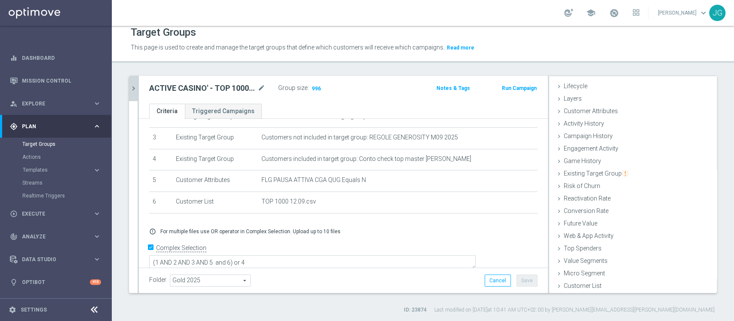
click at [131, 84] on icon "chevron_right" at bounding box center [133, 88] width 8 height 8
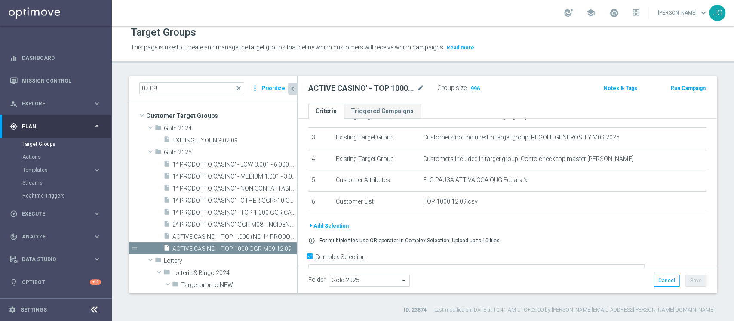
scroll to position [32, 0]
click at [195, 247] on span "ACTIVE CASINO' - TOP 1000 GGR M09 12.09" at bounding box center [225, 248] width 105 height 7
click at [249, 248] on span "ACTIVE CASINO' - TOP 1000 GGR M09 12.09" at bounding box center [225, 248] width 105 height 7
click at [278, 248] on icon "content_copy" at bounding box center [281, 248] width 7 height 7
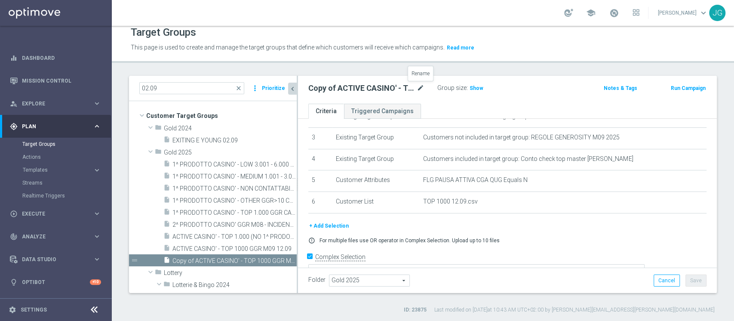
click at [421, 87] on icon "mode_edit" at bounding box center [421, 88] width 8 height 10
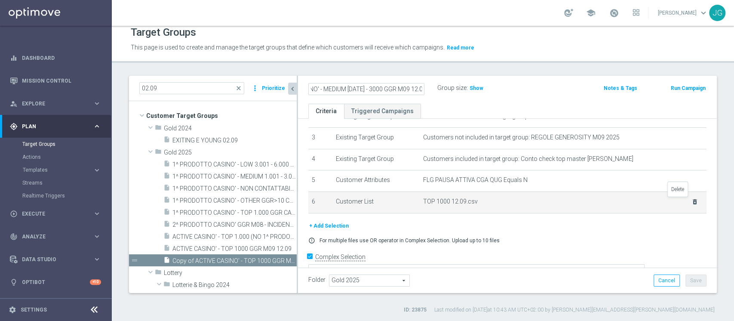
type input "ACTIVE CASINO' - MEDIUM 1000 - 3000 GGR M09 12.09"
click at [692, 203] on icon "delete_forever" at bounding box center [695, 201] width 7 height 7
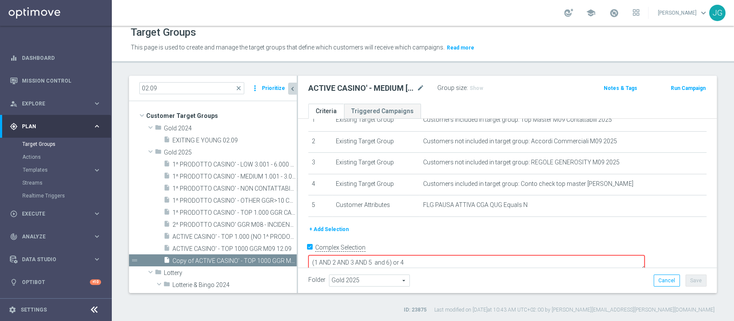
click at [334, 226] on button "+ Add Selection" at bounding box center [328, 229] width 41 height 9
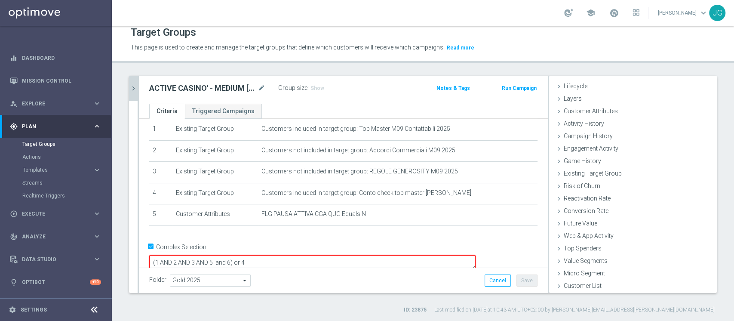
scroll to position [16, 0]
click at [588, 285] on span "Customer List" at bounding box center [583, 285] width 38 height 7
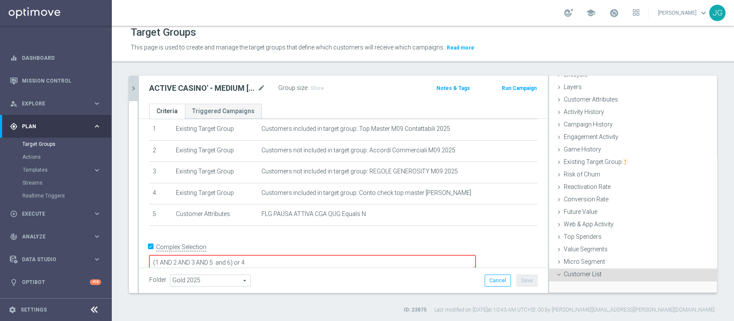
scroll to position [93, 0]
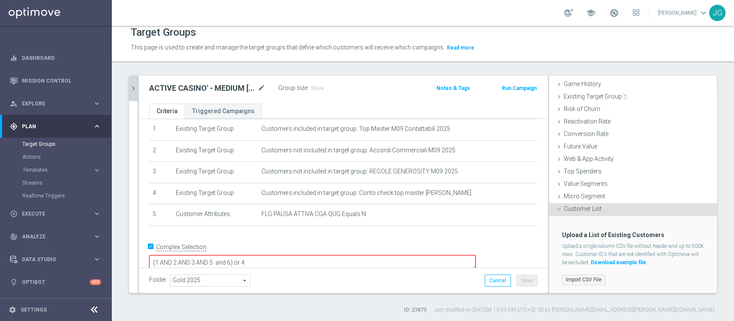
click at [571, 277] on label "Import CSV File" at bounding box center [583, 279] width 43 height 11
click at [0, 0] on input "Import CSV File" at bounding box center [0, 0] width 0 height 0
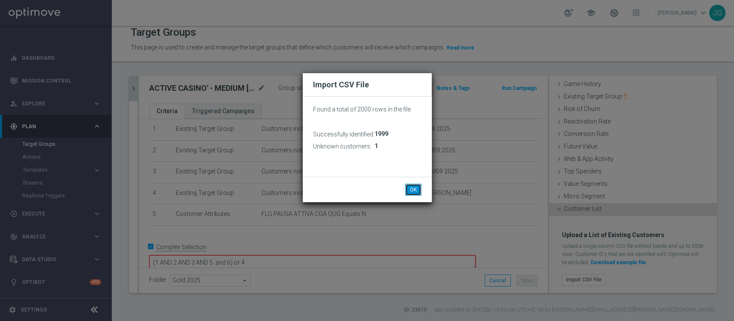
click at [413, 188] on button "OK" at bounding box center [413, 190] width 16 height 12
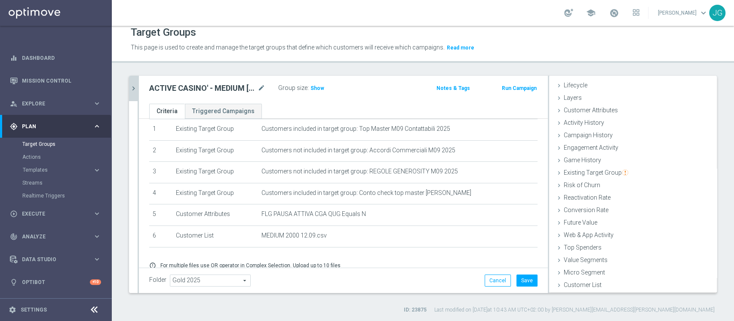
scroll to position [16, 0]
click at [315, 90] on span "Show" at bounding box center [318, 88] width 14 height 6
click at [521, 282] on button "Save" at bounding box center [527, 280] width 21 height 12
click at [134, 86] on icon "chevron_right" at bounding box center [133, 88] width 8 height 8
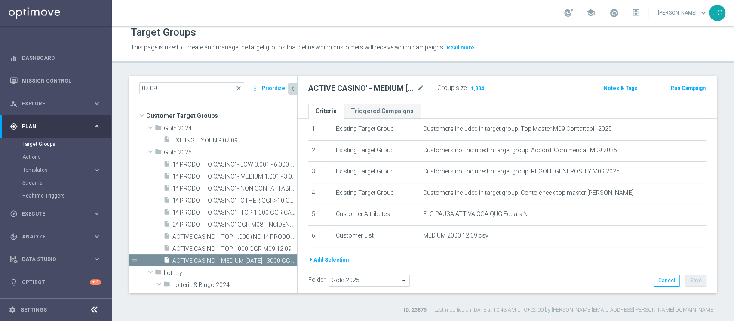
scroll to position [32, 0]
click at [196, 259] on span "ACTIVE CASINO' - MEDIUM 1000 - 3000 GGR M09 12.09" at bounding box center [225, 260] width 105 height 7
click at [278, 261] on icon "content_copy" at bounding box center [281, 260] width 7 height 7
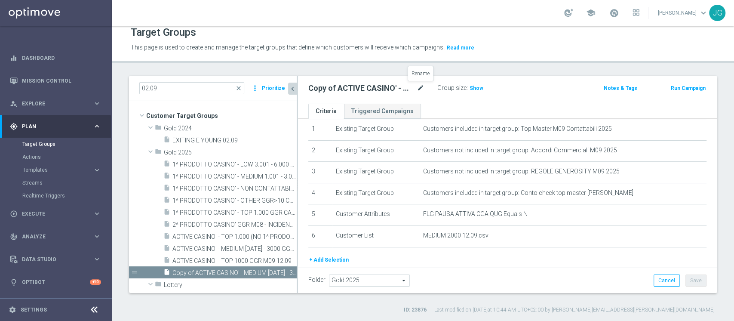
click at [422, 87] on icon "mode_edit" at bounding box center [421, 88] width 8 height 10
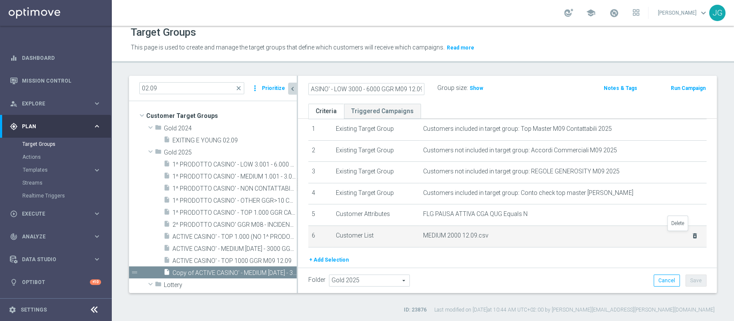
type input "ACTIVE CASINO' - LOW 3000 - 6000 GGR M09 12.09"
click at [692, 237] on icon "delete_forever" at bounding box center [695, 235] width 7 height 7
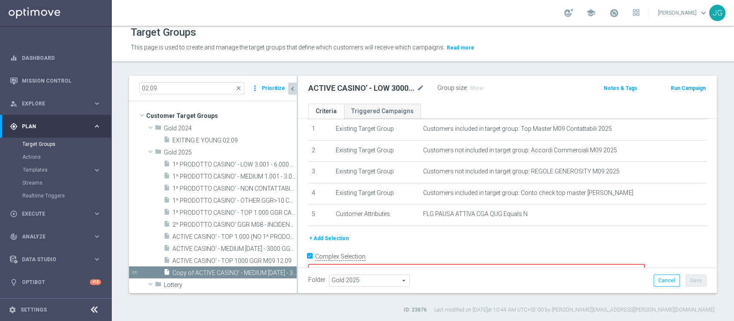
click at [337, 236] on button "+ Add Selection" at bounding box center [328, 238] width 41 height 9
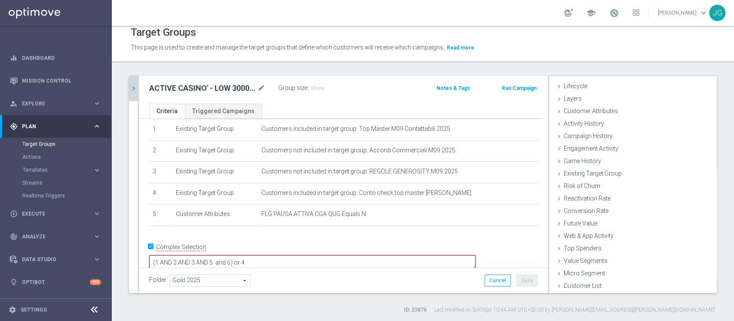
scroll to position [16, 0]
click at [564, 284] on span "Customer List" at bounding box center [583, 285] width 38 height 7
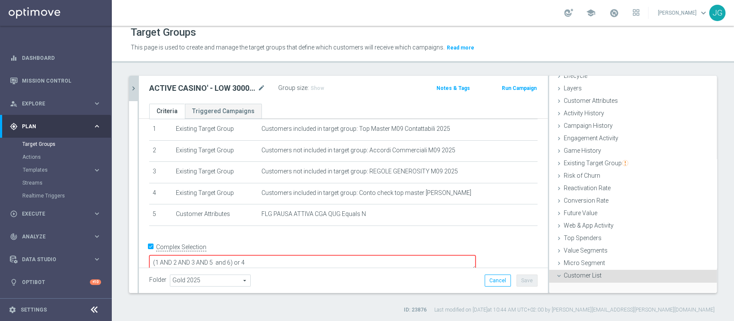
scroll to position [93, 0]
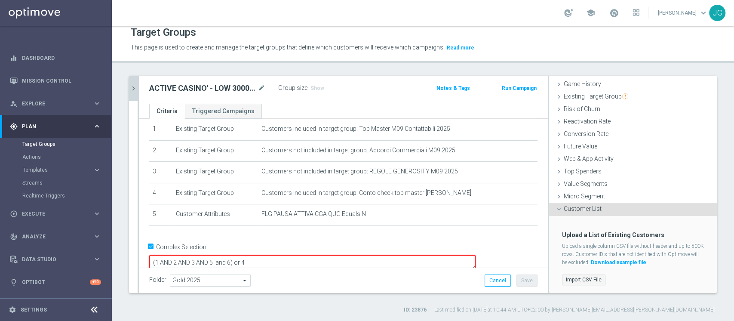
click at [575, 278] on label "Import CSV File" at bounding box center [583, 279] width 43 height 11
click at [0, 0] on input "Import CSV File" at bounding box center [0, 0] width 0 height 0
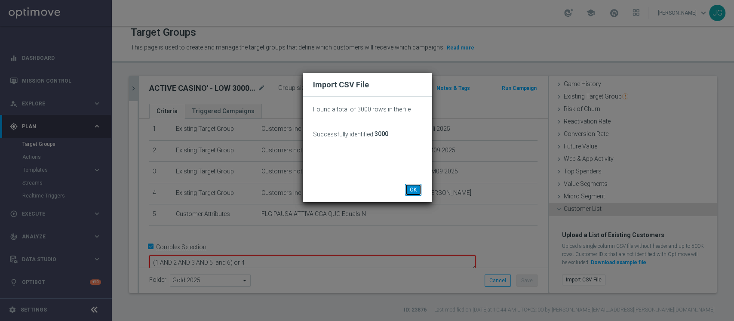
click at [417, 190] on button "OK" at bounding box center [413, 190] width 16 height 12
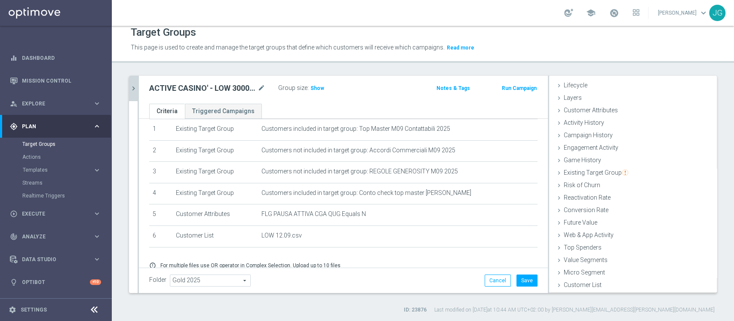
scroll to position [16, 0]
click at [520, 277] on button "Save" at bounding box center [527, 280] width 21 height 12
click at [317, 89] on span "Show" at bounding box center [318, 88] width 14 height 6
click at [133, 89] on icon "chevron_right" at bounding box center [133, 88] width 8 height 8
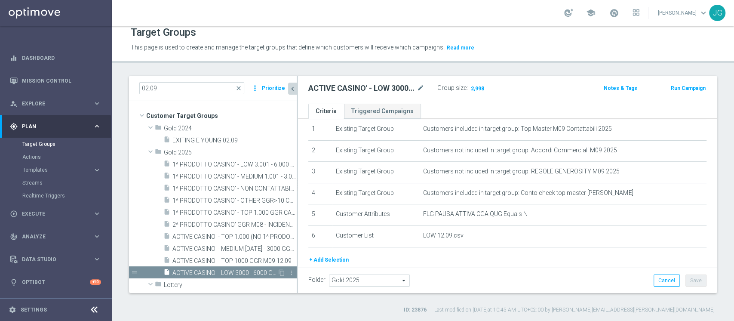
click at [182, 267] on div "insert_drive_file ACTIVE CASINO' - LOW 3000 - 6000 GGR M09 12.09" at bounding box center [220, 272] width 114 height 12
click at [420, 88] on icon "mode_edit" at bounding box center [421, 88] width 8 height 10
click at [365, 90] on input "ACTIVE CASINO' - OTHERS 6000 GGR M09 12.09" at bounding box center [366, 89] width 116 height 12
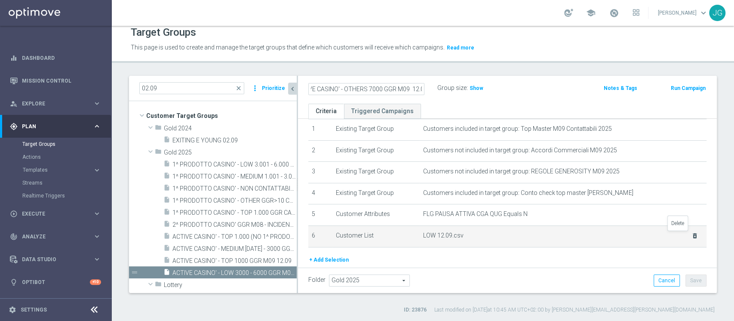
type input "ACTIVE CASINO' - OTHERS 7000 GGR M09 12.09"
click at [692, 235] on icon "delete_forever" at bounding box center [695, 235] width 7 height 7
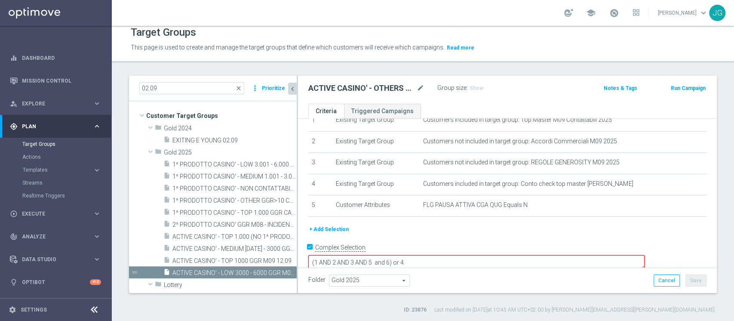
click at [320, 229] on button "+ Add Selection" at bounding box center [328, 229] width 41 height 9
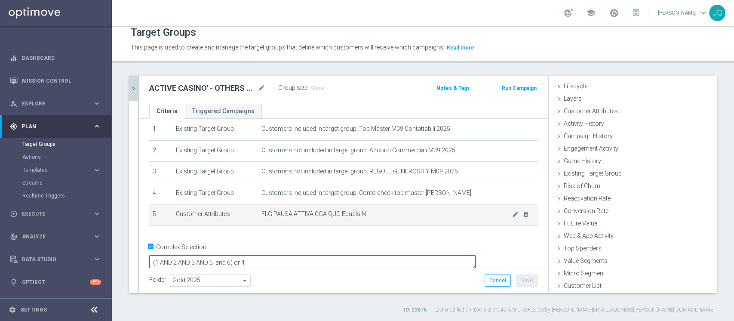
scroll to position [16, 0]
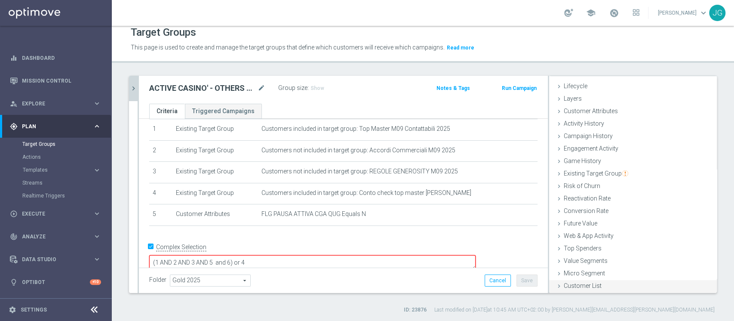
click at [564, 286] on span "Customer List" at bounding box center [583, 285] width 38 height 7
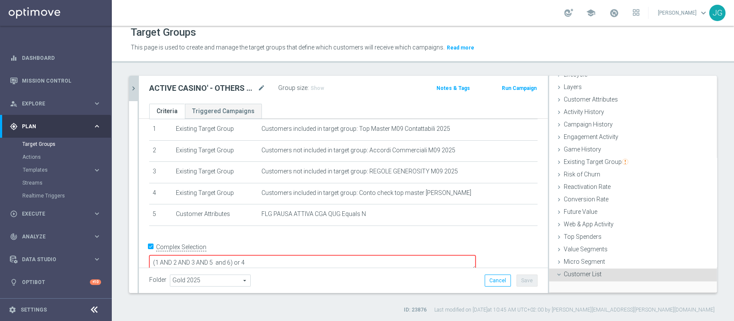
scroll to position [93, 0]
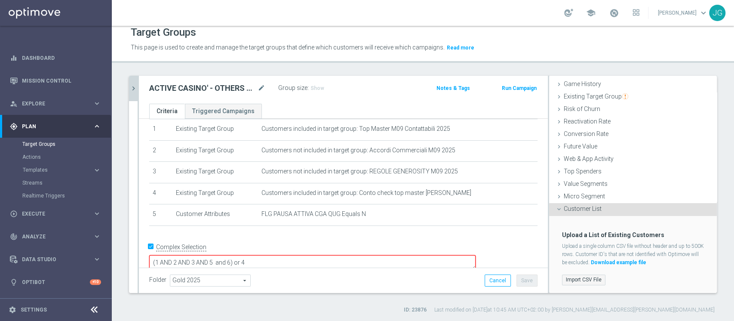
click at [576, 278] on label "Import CSV File" at bounding box center [583, 279] width 43 height 11
click at [0, 0] on input "Import CSV File" at bounding box center [0, 0] width 0 height 0
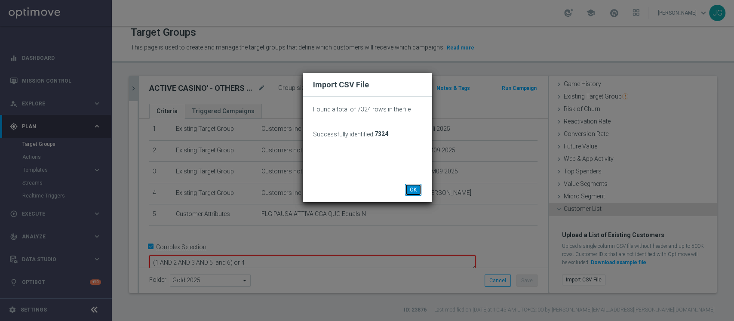
click at [413, 187] on button "OK" at bounding box center [413, 190] width 16 height 12
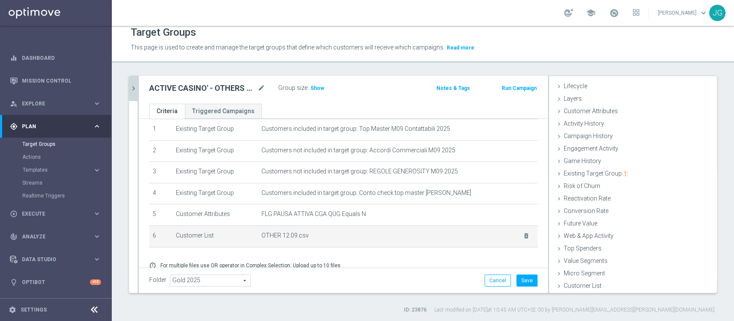
scroll to position [16, 0]
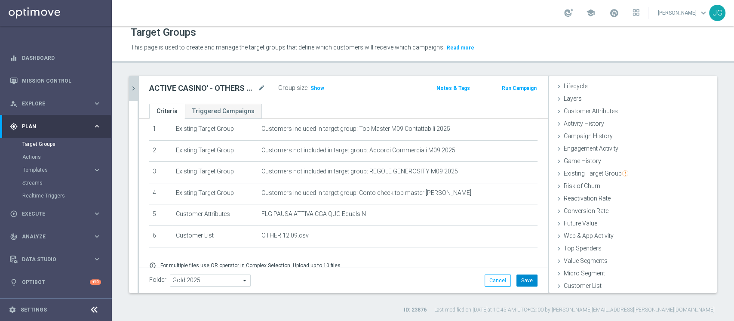
click at [519, 278] on button "Save" at bounding box center [527, 280] width 21 height 12
click at [132, 91] on icon "chevron_right" at bounding box center [133, 88] width 8 height 8
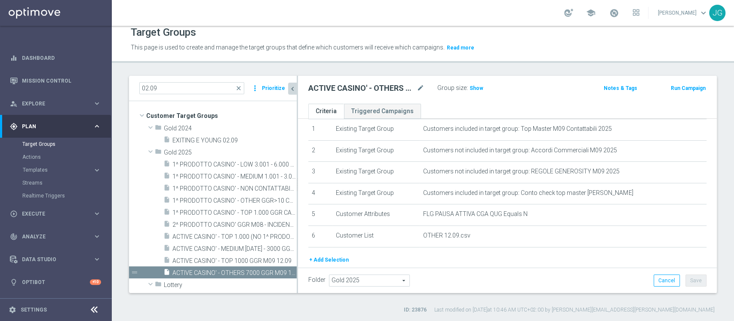
scroll to position [32, 0]
click at [218, 232] on div "insert_drive_file ACTIVE CASINO' - TOP 1.000 (NO 1^ PRODOTTO CASINO' PER GGR M0…" at bounding box center [220, 236] width 114 height 12
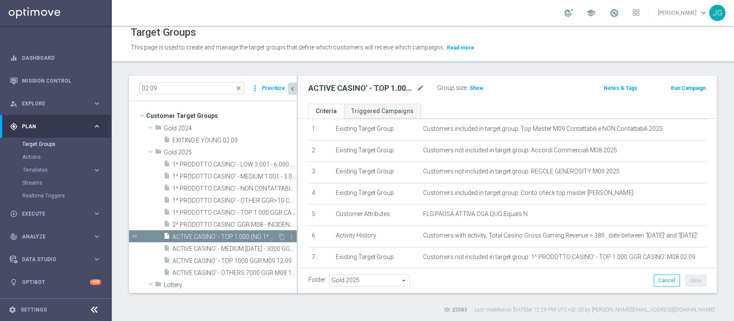
click at [237, 236] on span "ACTIVE CASINO' - TOP 1.000 (NO 1^ PRODOTTO CASINO' PER GGR M08) CONTATTABILI E …" at bounding box center [225, 236] width 105 height 7
click at [244, 273] on span "ACTIVE CASINO' - OTHERS 7000 GGR M09 12.09" at bounding box center [225, 272] width 105 height 7
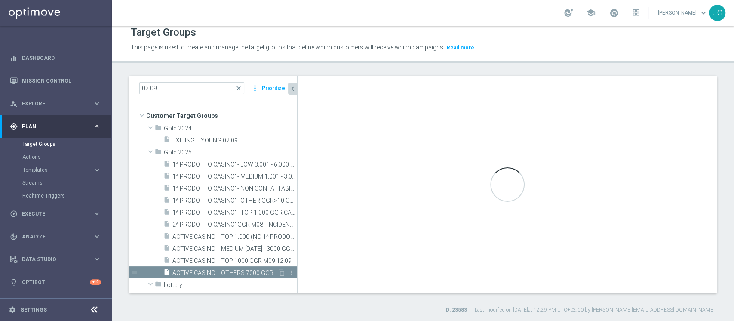
type textarea "(1 AND 2 AND 3 AND 5 and 6) or 4"
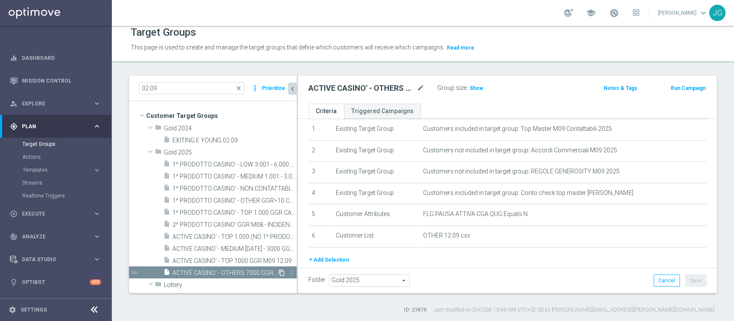
click at [278, 273] on icon "content_copy" at bounding box center [281, 272] width 7 height 7
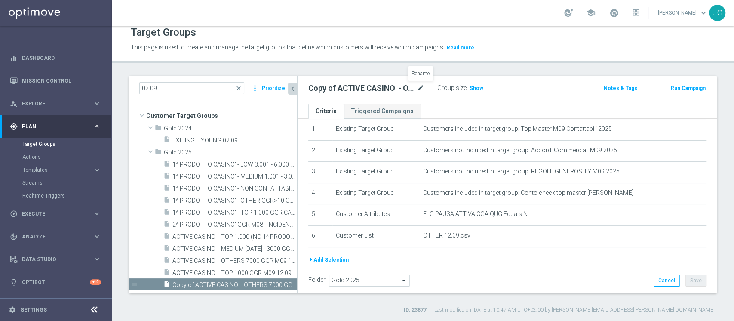
click at [423, 86] on icon "mode_edit" at bounding box center [421, 88] width 8 height 10
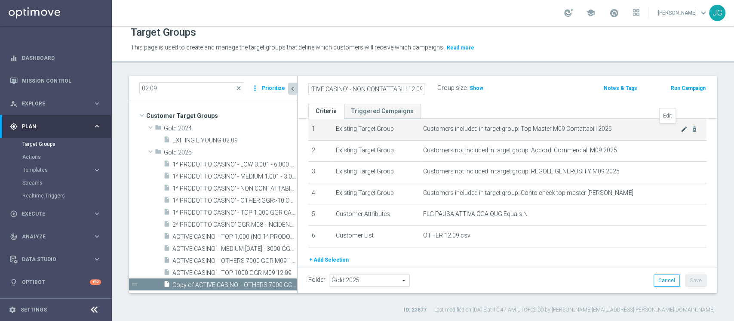
type input "ACTIVE CASINO' - NON CONTATTABILI 12.09"
click at [681, 129] on icon "mode_edit" at bounding box center [684, 129] width 7 height 7
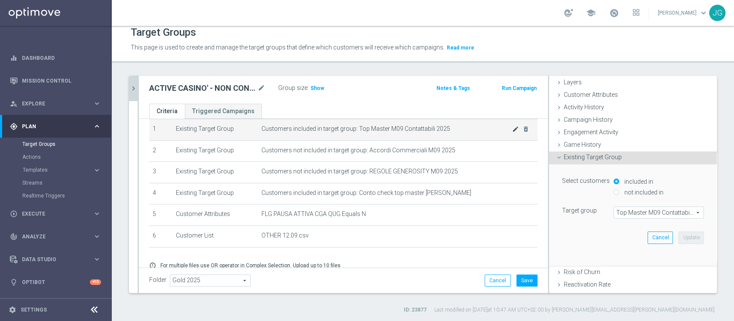
scroll to position [94, 0]
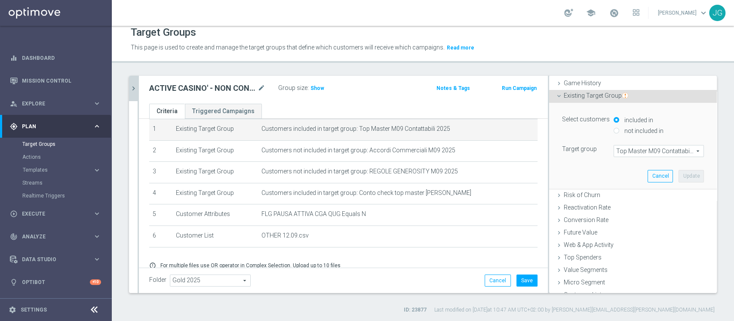
click at [630, 149] on span "Top Master M09 Contattabili 2025" at bounding box center [658, 150] width 89 height 11
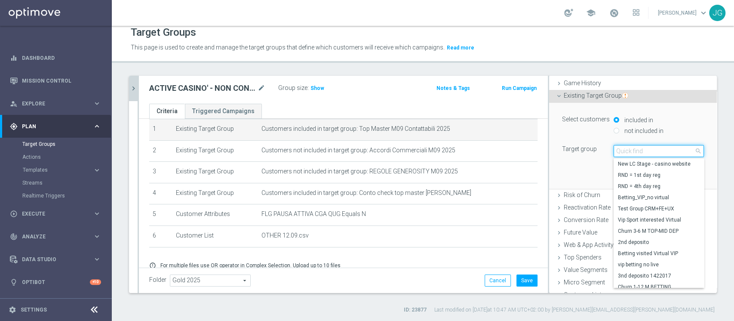
click at [633, 153] on input "search" at bounding box center [659, 151] width 90 height 12
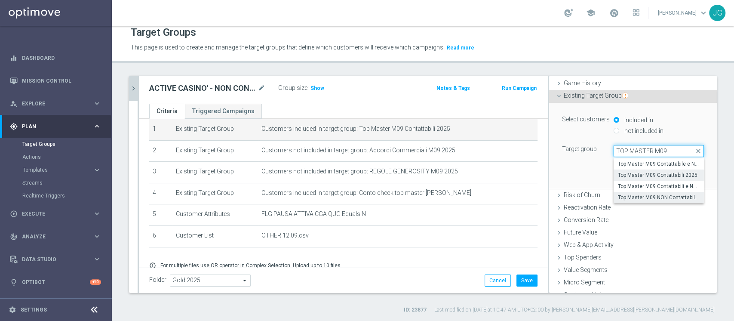
type input "TOP MASTER M09"
click at [651, 194] on span "Top Master M09 NON Contattabili 2025" at bounding box center [659, 197] width 82 height 7
type input "Top Master M09 NON Contattabili 2025"
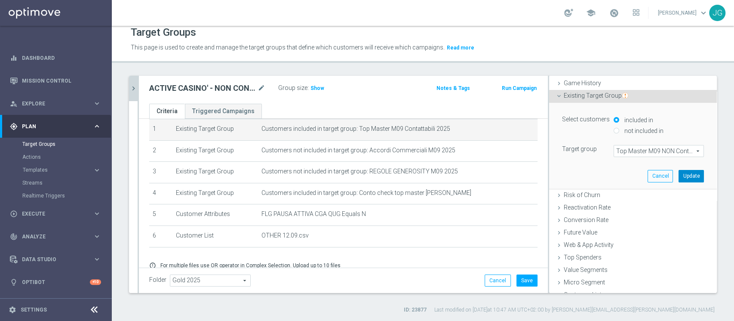
click at [679, 175] on button "Update" at bounding box center [691, 176] width 25 height 12
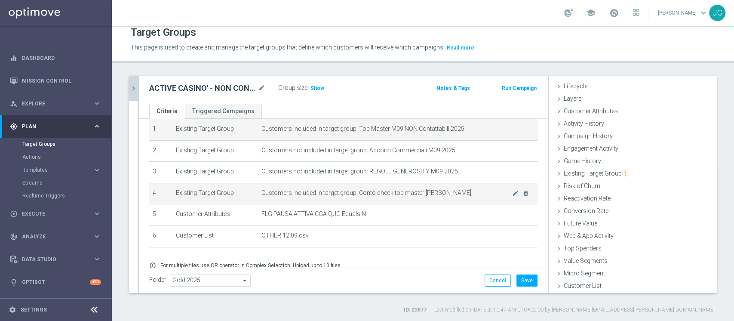
scroll to position [64, 0]
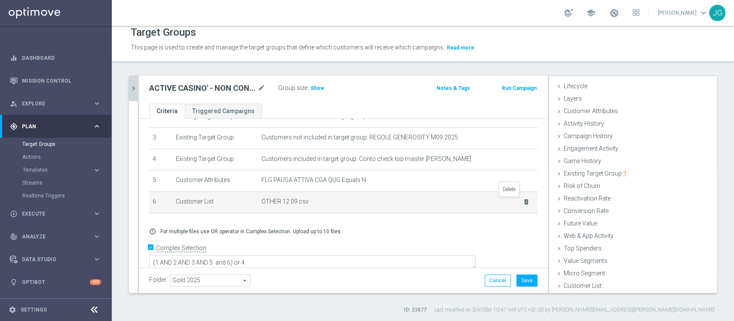
click at [523, 202] on icon "delete_forever" at bounding box center [526, 201] width 7 height 7
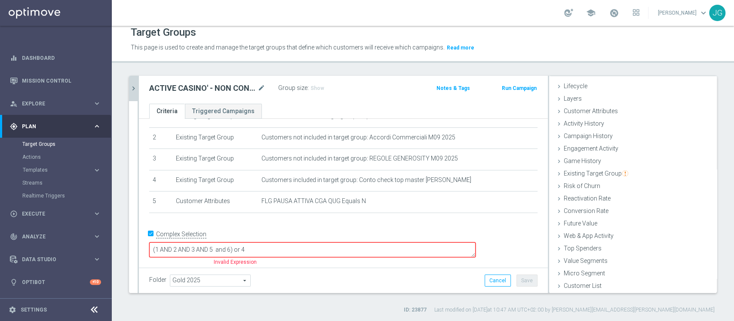
scroll to position [30, 0]
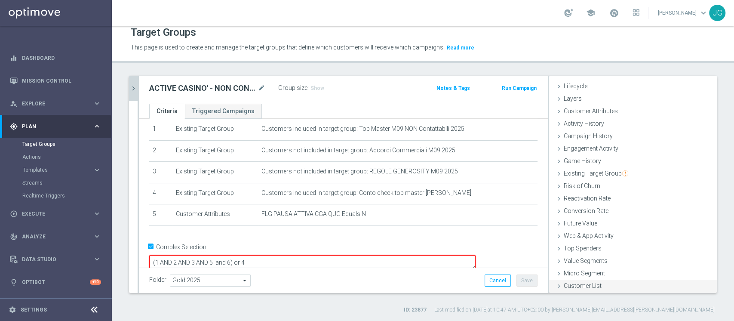
click at [564, 282] on span "Customer List" at bounding box center [583, 285] width 38 height 7
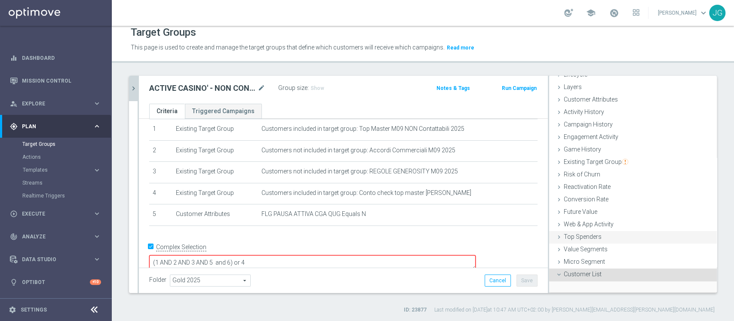
scroll to position [93, 0]
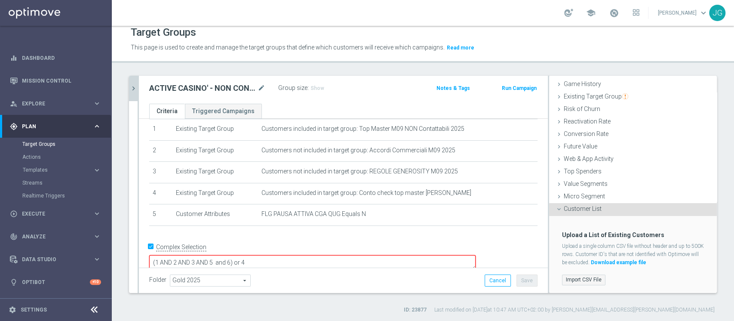
click at [569, 281] on label "Import CSV File" at bounding box center [583, 279] width 43 height 11
click at [0, 0] on input "Import CSV File" at bounding box center [0, 0] width 0 height 0
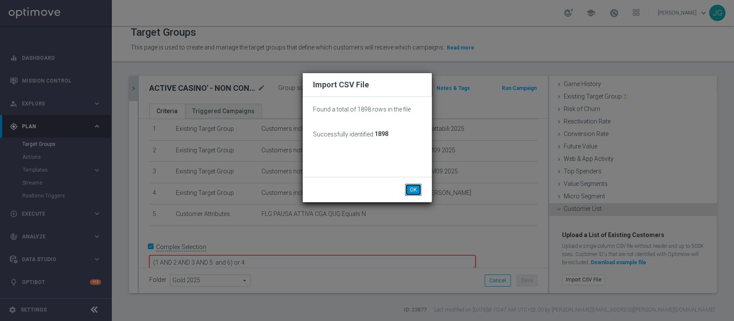
click at [414, 188] on button "OK" at bounding box center [413, 190] width 16 height 12
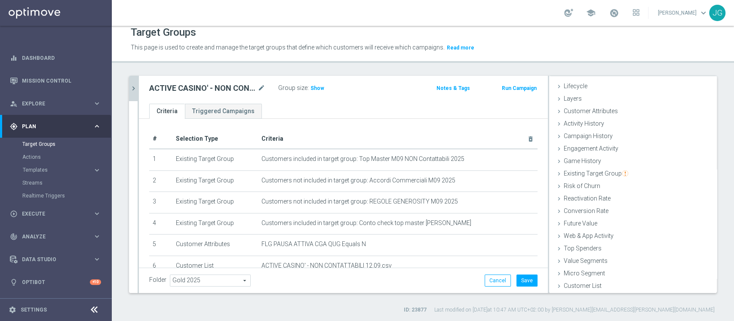
scroll to position [0, 0]
click at [521, 280] on button "Save" at bounding box center [527, 280] width 21 height 12
click at [136, 87] on icon "chevron_right" at bounding box center [133, 88] width 8 height 8
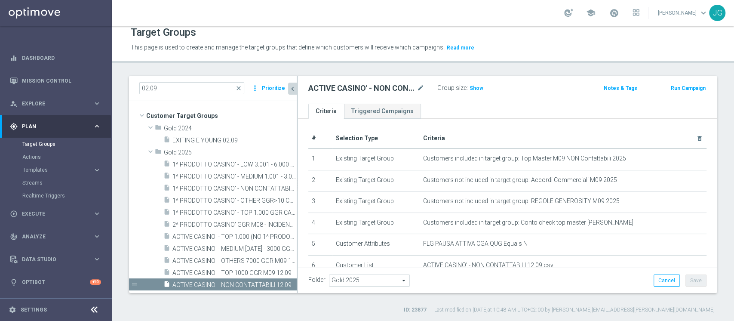
scroll to position [32, 0]
click at [233, 236] on span "ACTIVE CASINO' - TOP 1.000 (NO 1^ PRODOTTO CASINO' PER GGR M08) CONTATTABILI E …" at bounding box center [225, 236] width 105 height 7
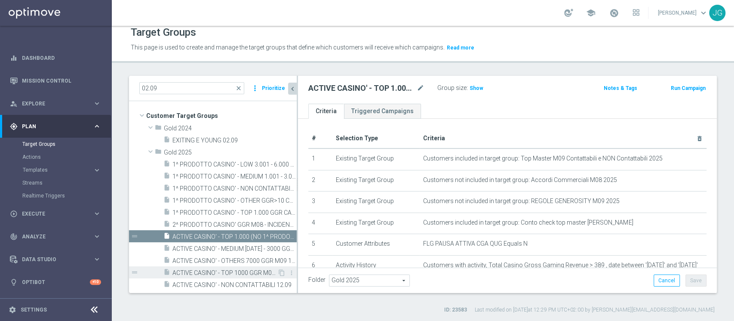
click at [230, 275] on span "ACTIVE CASINO' - TOP 1000 GGR M09 12.09" at bounding box center [225, 272] width 105 height 7
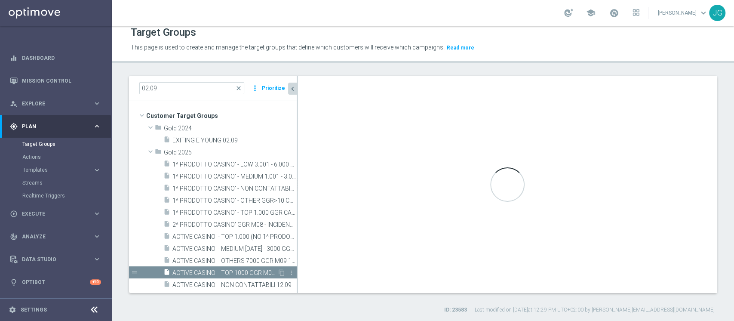
type textarea "(1 AND 2 AND 3 AND 5 and 6) or 4"
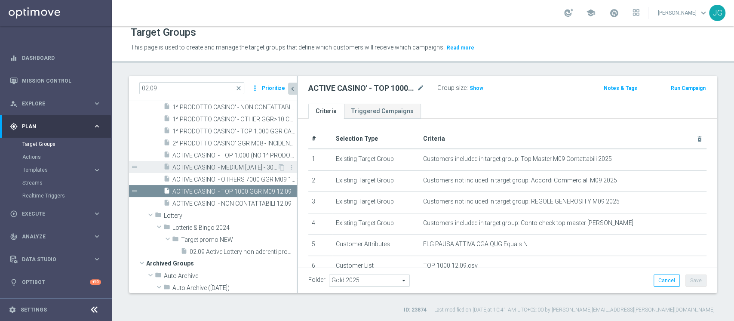
click at [237, 167] on span "ACTIVE CASINO' - MEDIUM 1000 - 3000 GGR M09 12.09" at bounding box center [225, 167] width 105 height 7
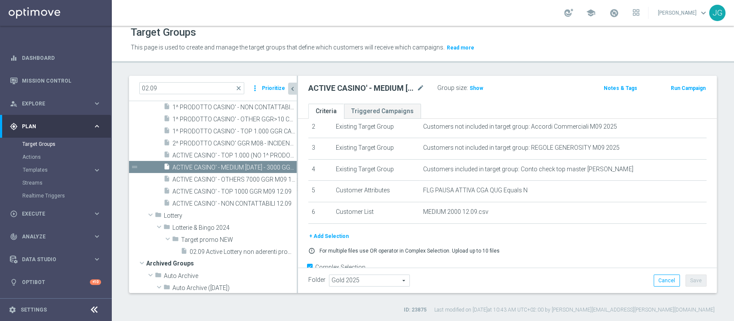
scroll to position [55, 0]
click at [240, 179] on span "ACTIVE CASINO' - OTHERS 7000 GGR M09 12.09" at bounding box center [225, 179] width 105 height 7
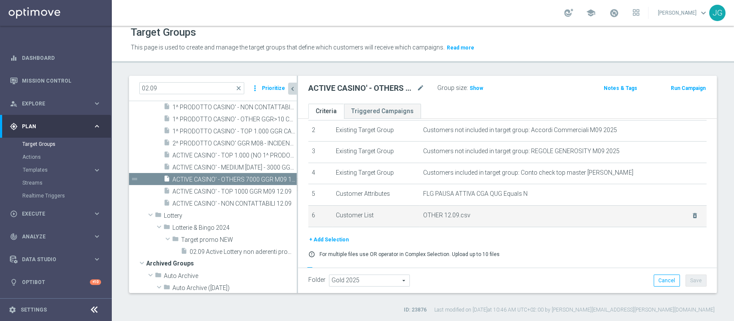
scroll to position [57, 0]
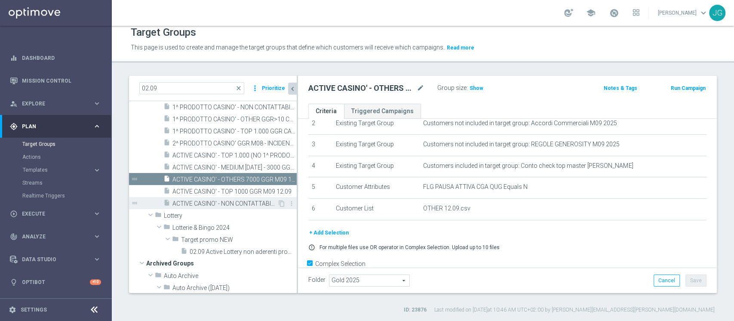
click at [236, 201] on span "ACTIVE CASINO' - NON CONTATTABILI 12.09" at bounding box center [225, 203] width 105 height 7
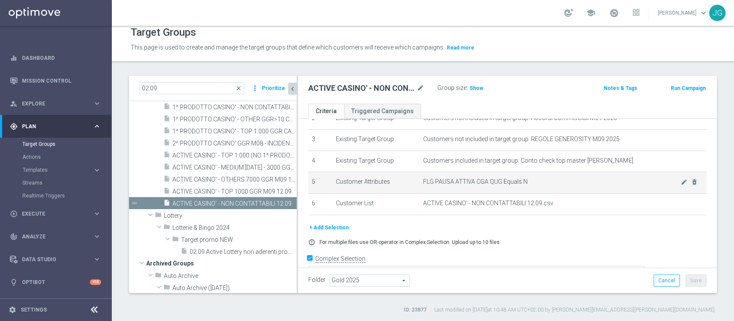
scroll to position [63, 0]
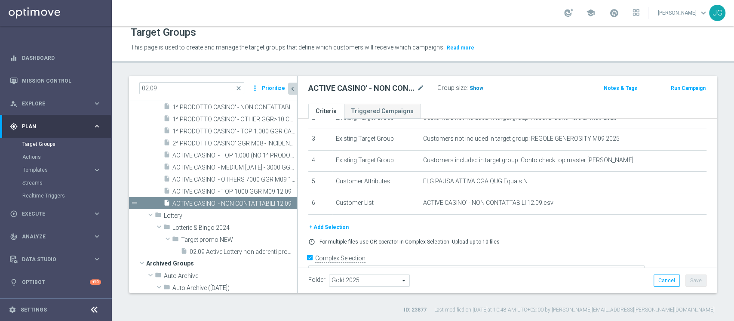
click at [475, 85] on span "Show" at bounding box center [477, 88] width 14 height 6
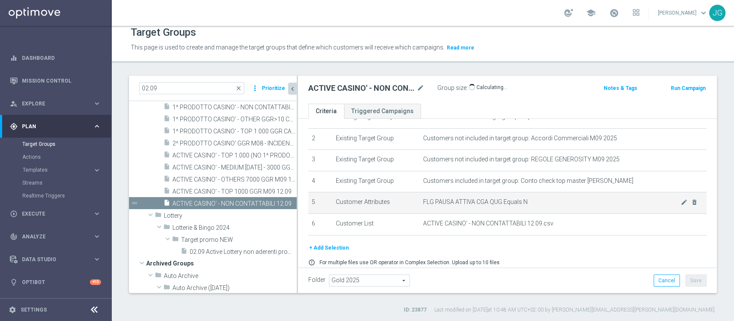
scroll to position [41, 0]
